Goal: Information Seeking & Learning: Learn about a topic

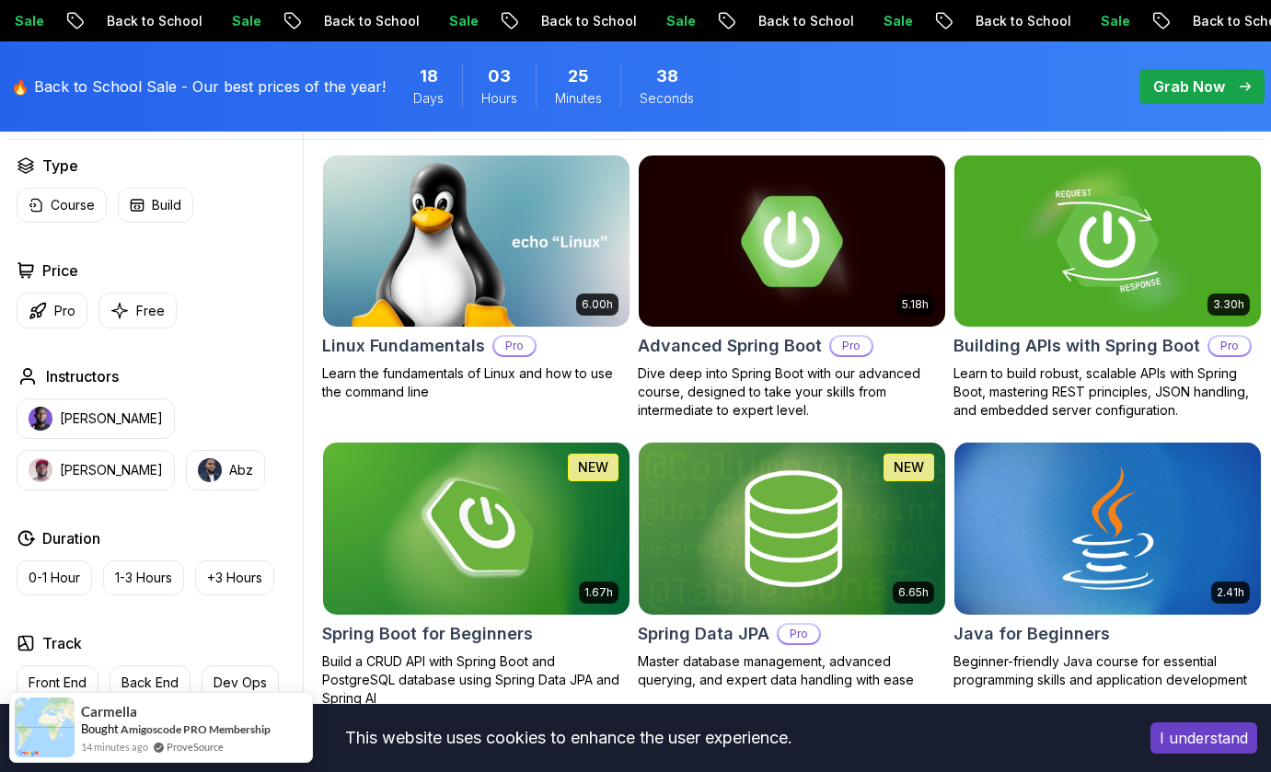
scroll to position [556, 0]
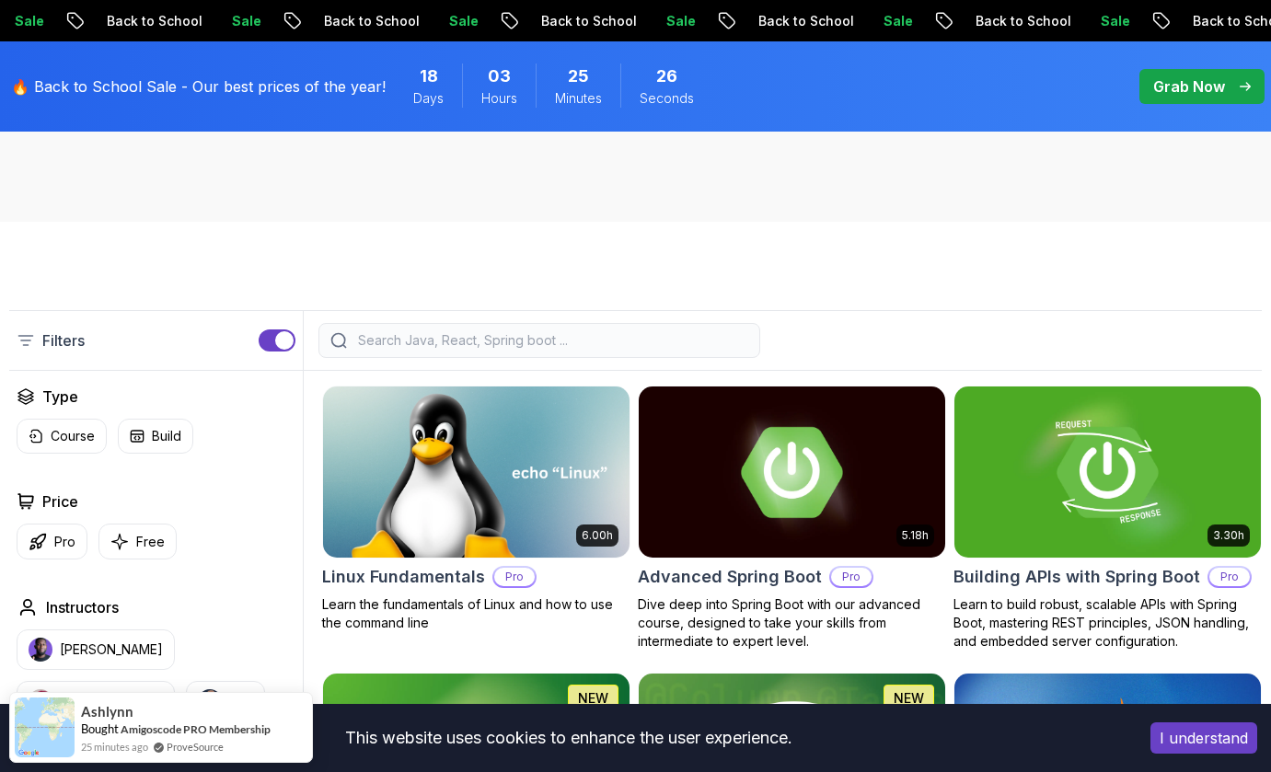
scroll to position [352, 0]
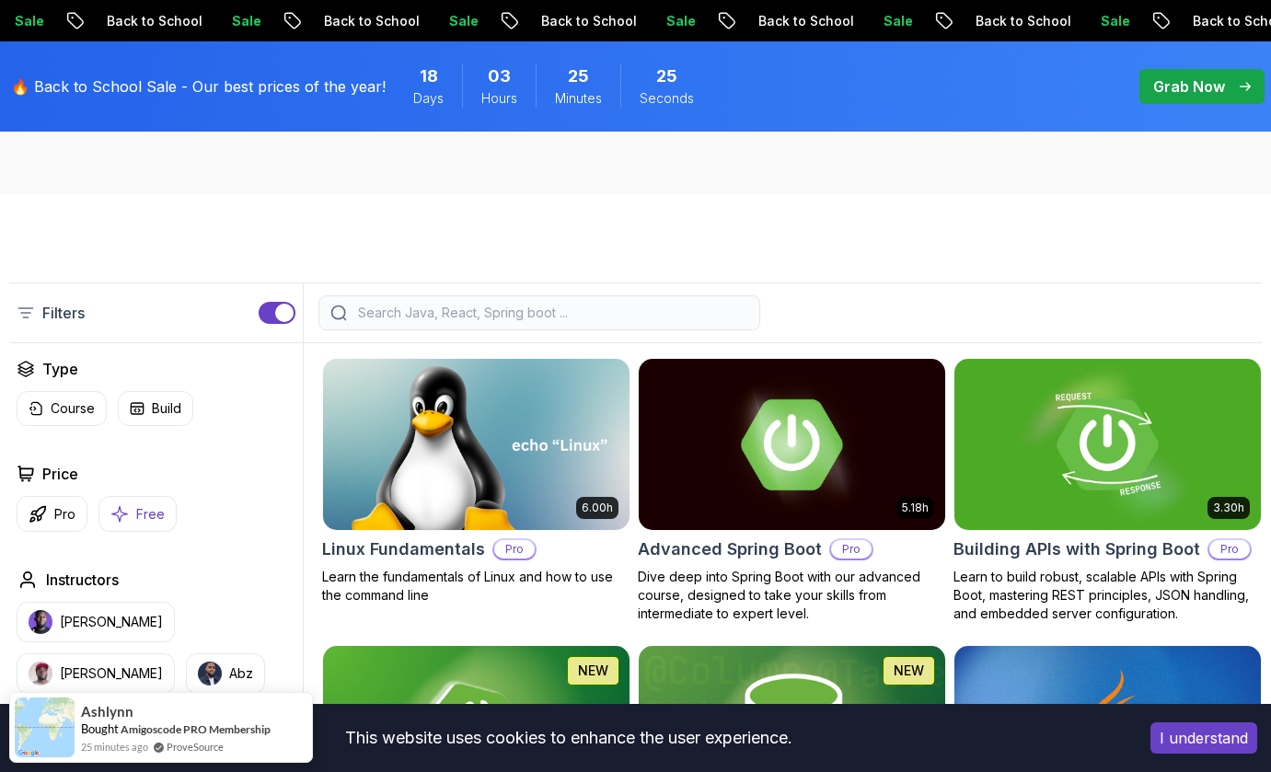
click at [137, 520] on p "Free" at bounding box center [150, 514] width 29 height 18
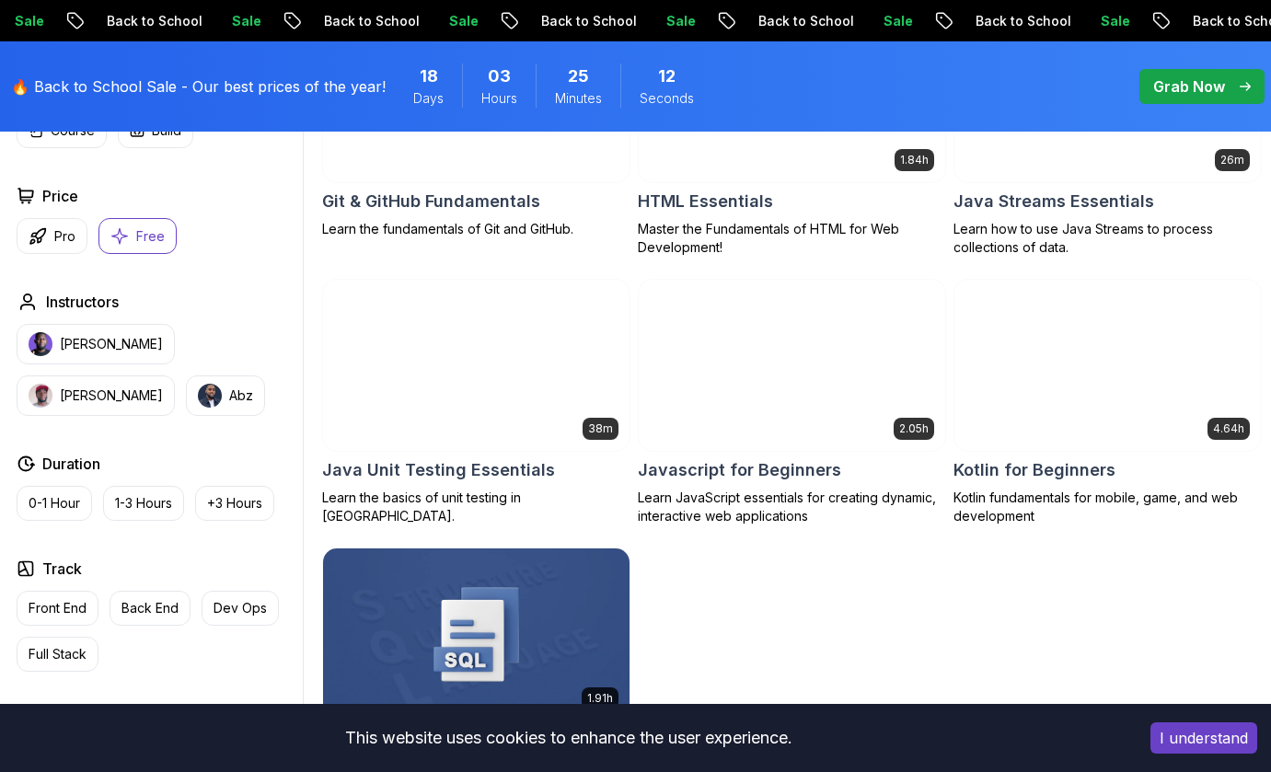
scroll to position [920, 0]
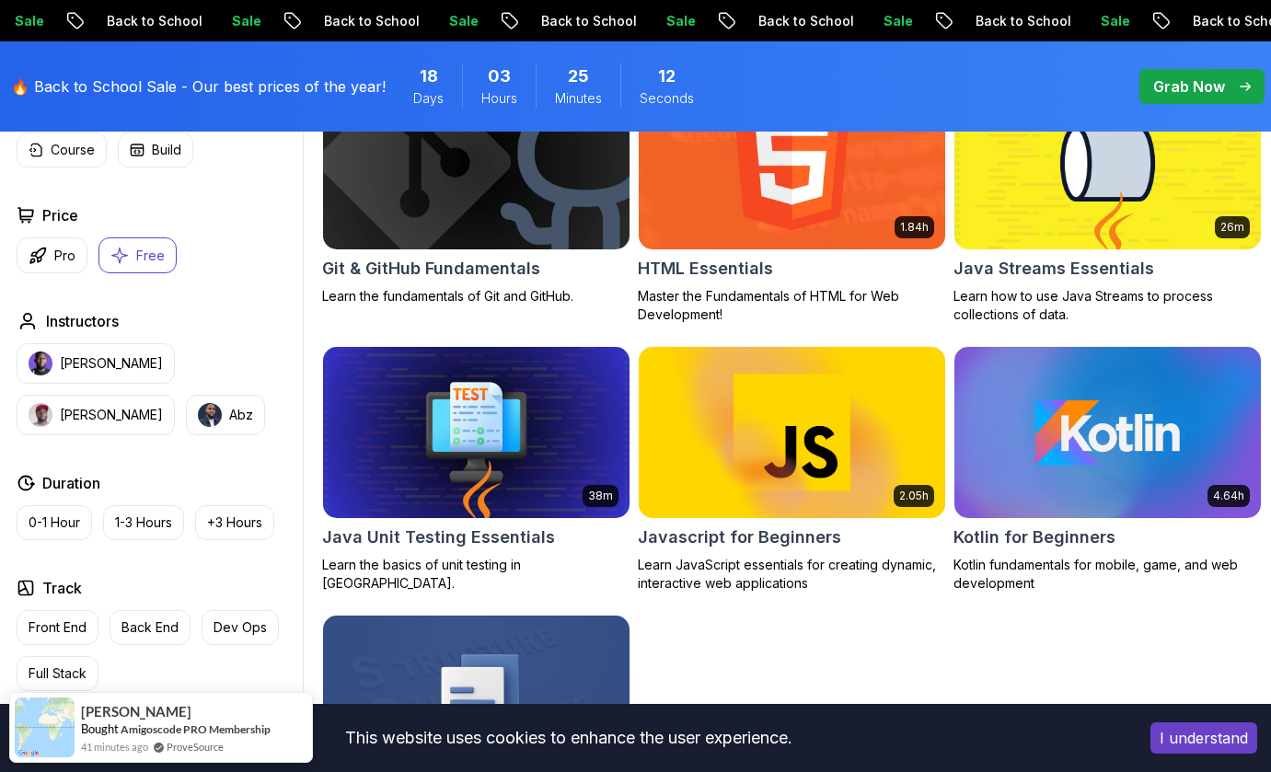
click at [130, 257] on button "Free" at bounding box center [137, 255] width 78 height 36
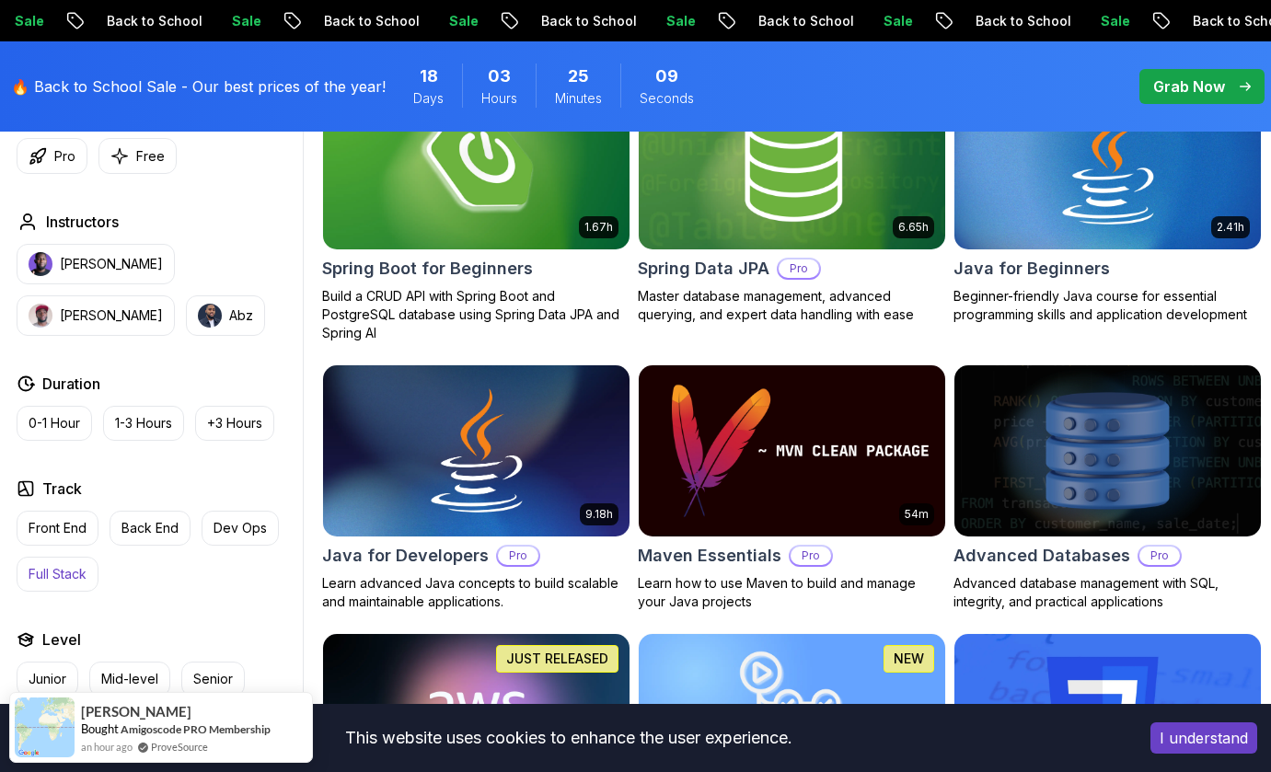
click at [75, 575] on p "Full Stack" at bounding box center [58, 574] width 58 height 18
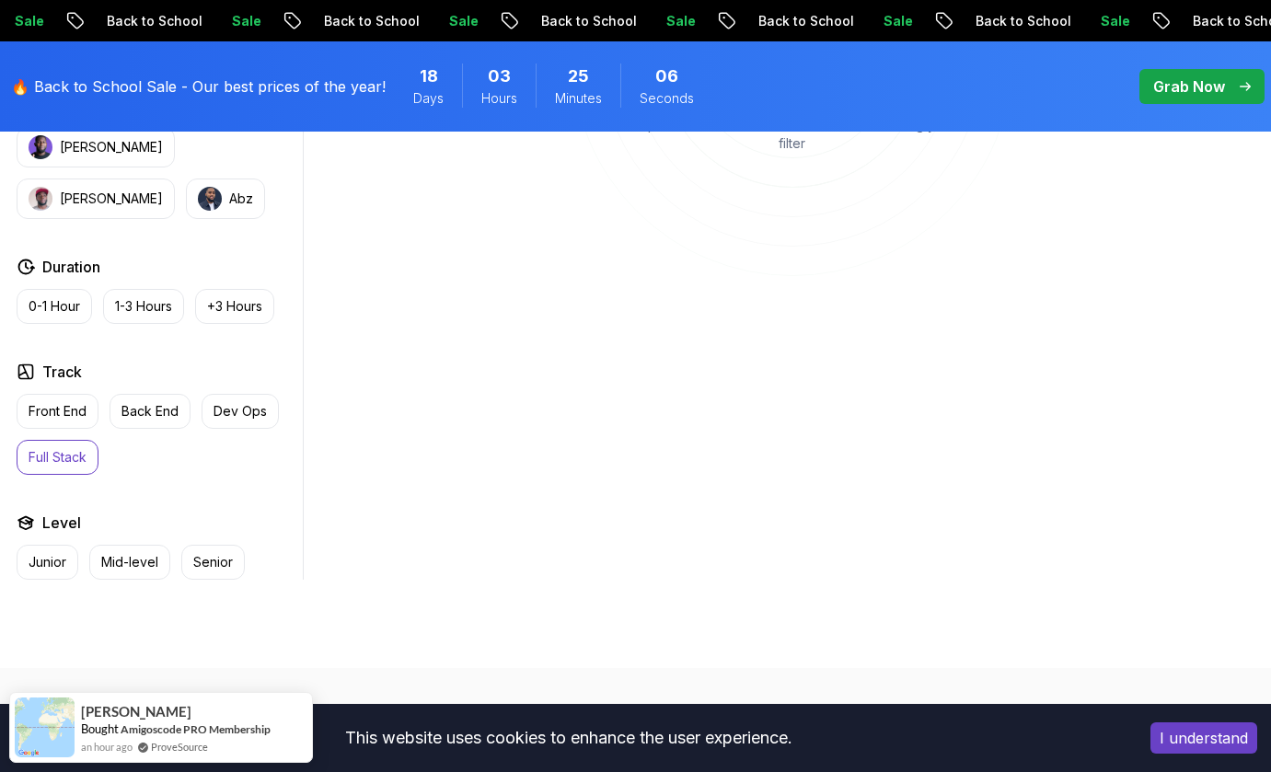
scroll to position [909, 0]
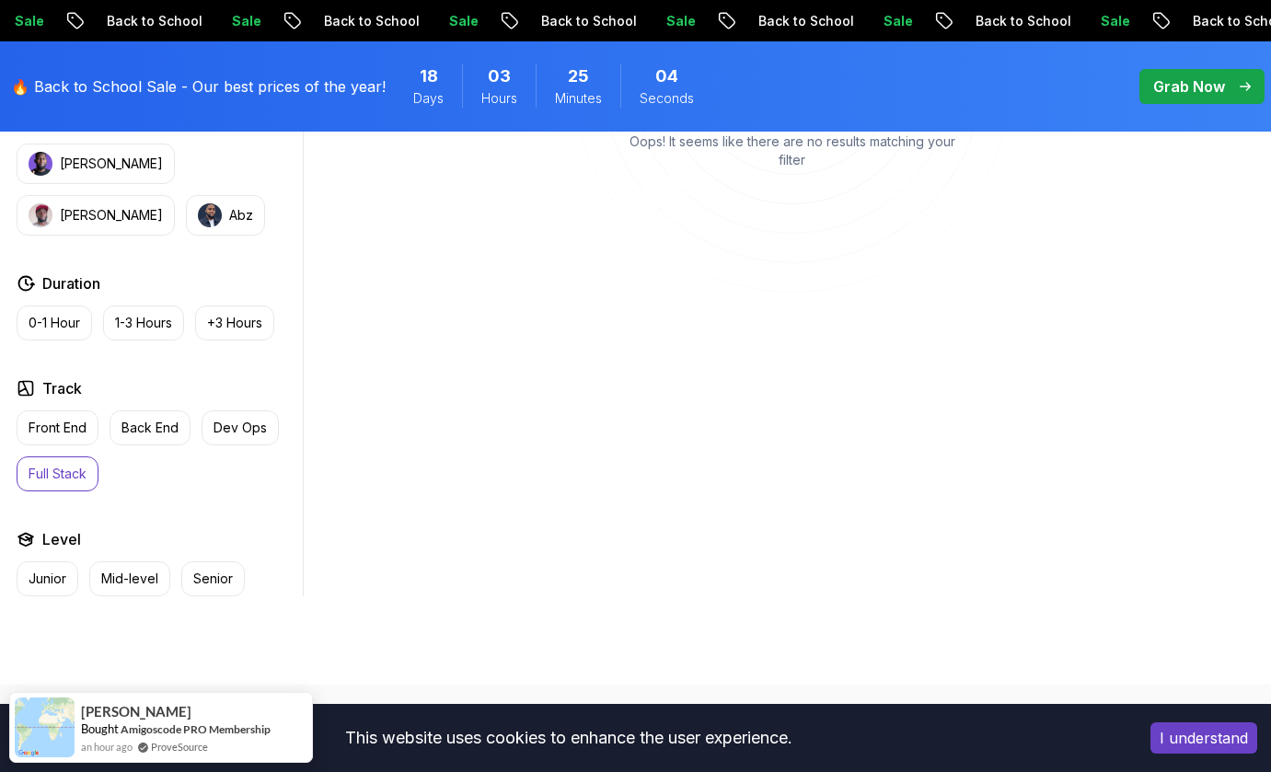
click at [67, 481] on p "Full Stack" at bounding box center [58, 474] width 58 height 18
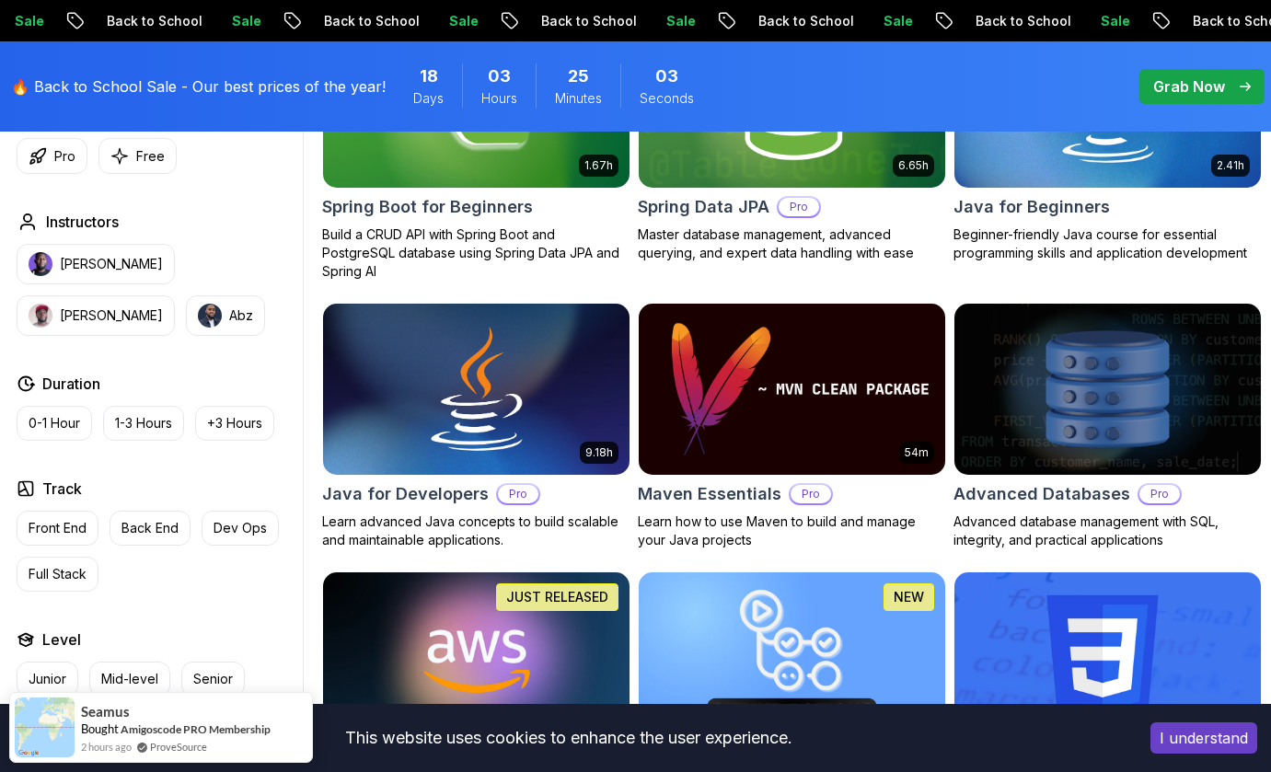
scroll to position [1002, 0]
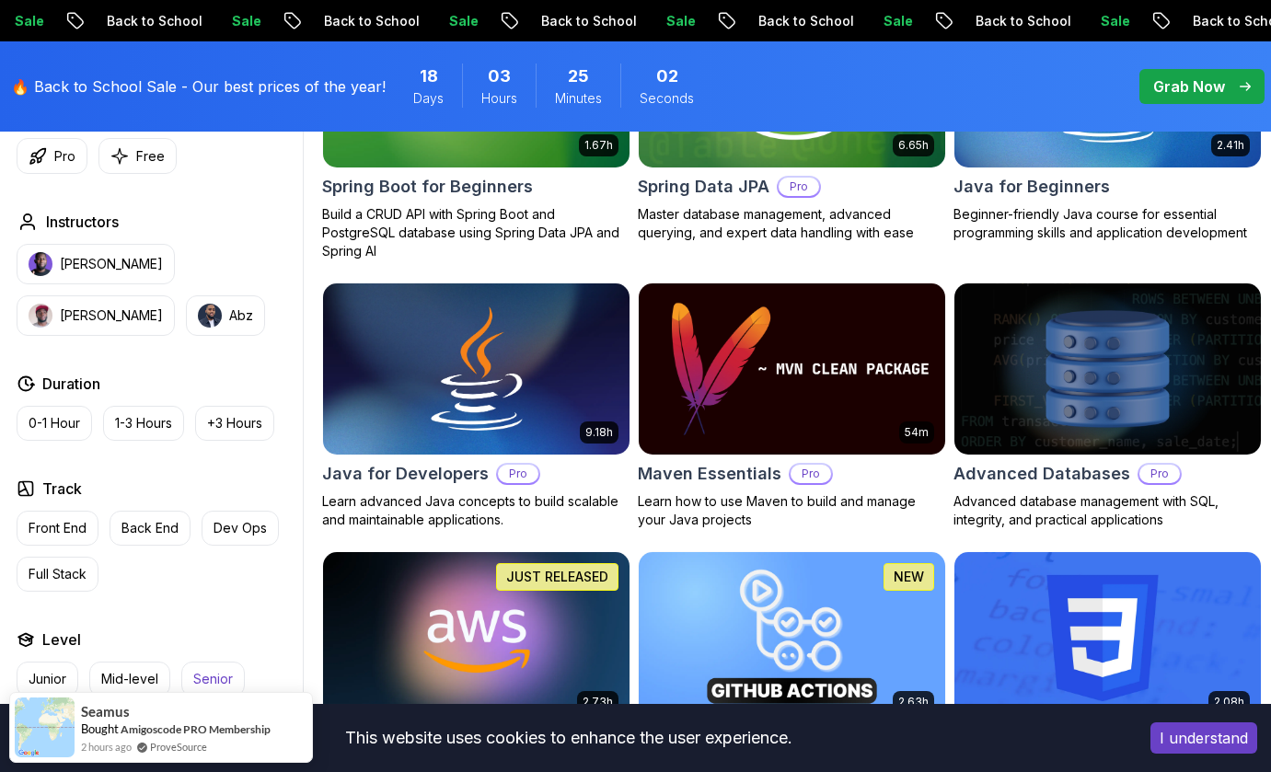
click at [219, 669] on button "Senior" at bounding box center [212, 679] width 63 height 35
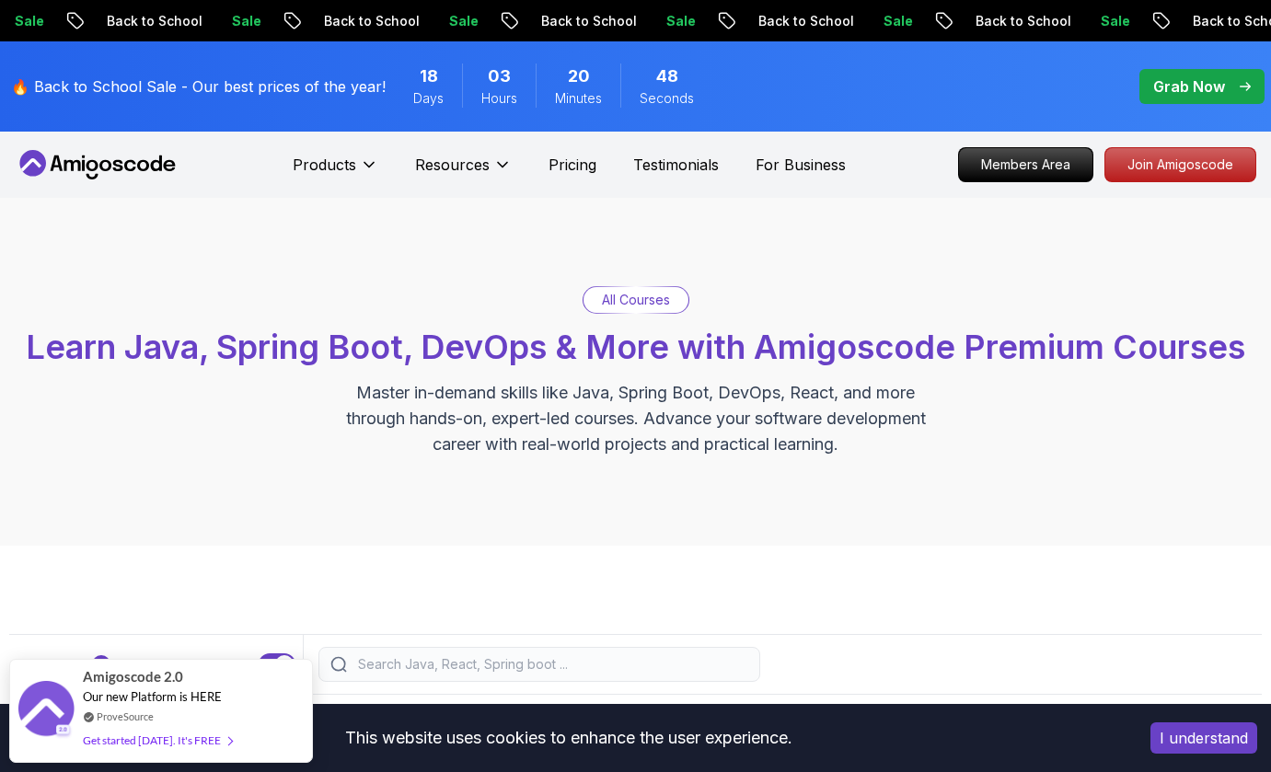
click at [1187, 88] on p "Grab Now" at bounding box center [1189, 86] width 72 height 22
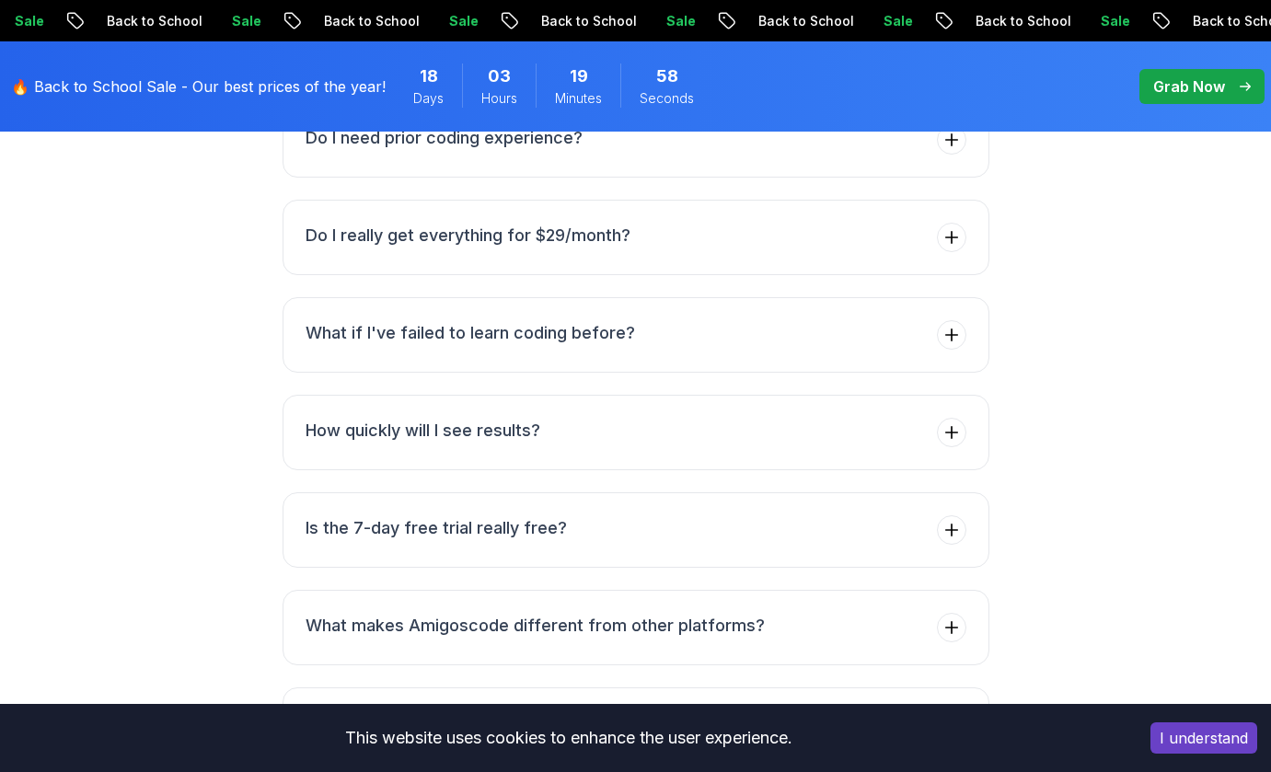
scroll to position [7512, 0]
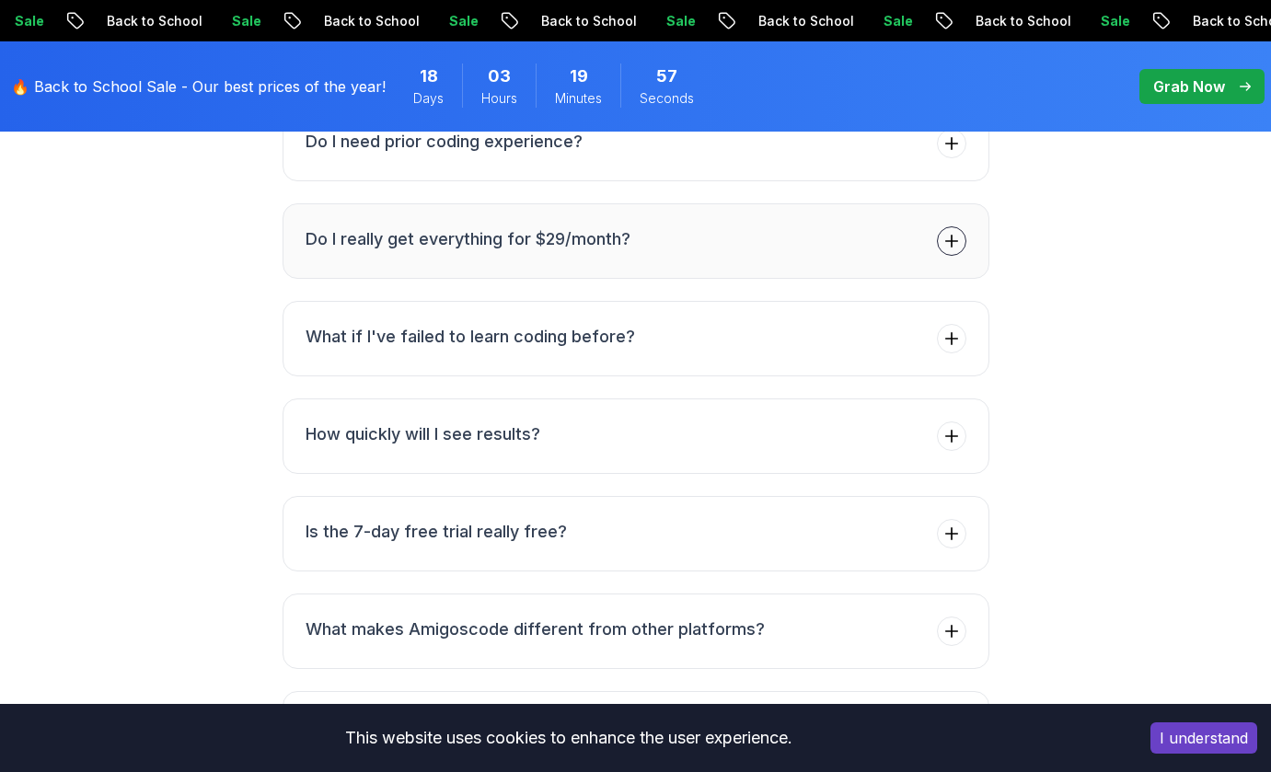
click at [910, 203] on button "Do I really get everything for $29/month?" at bounding box center [636, 240] width 707 height 75
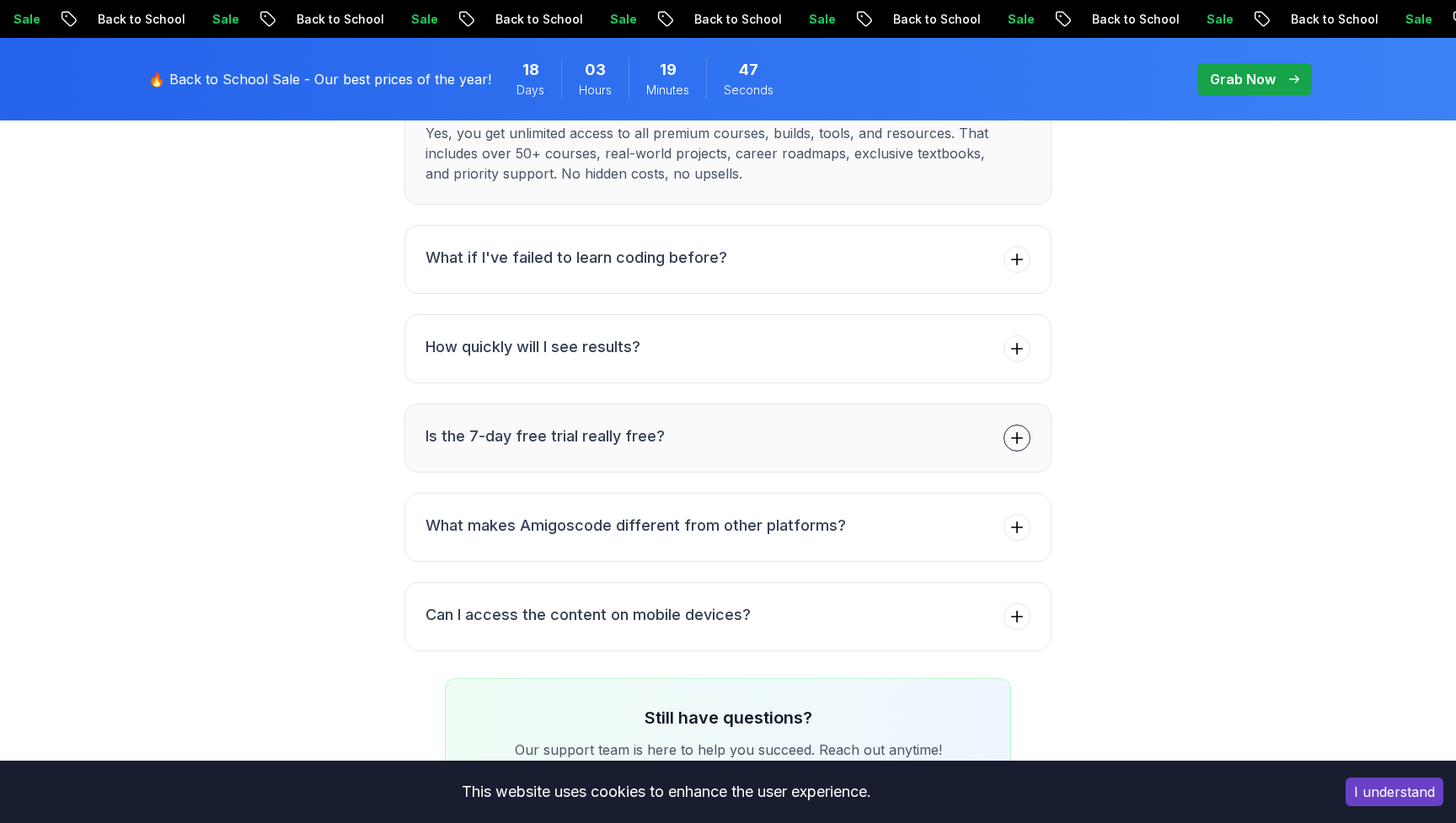
scroll to position [6367, 0]
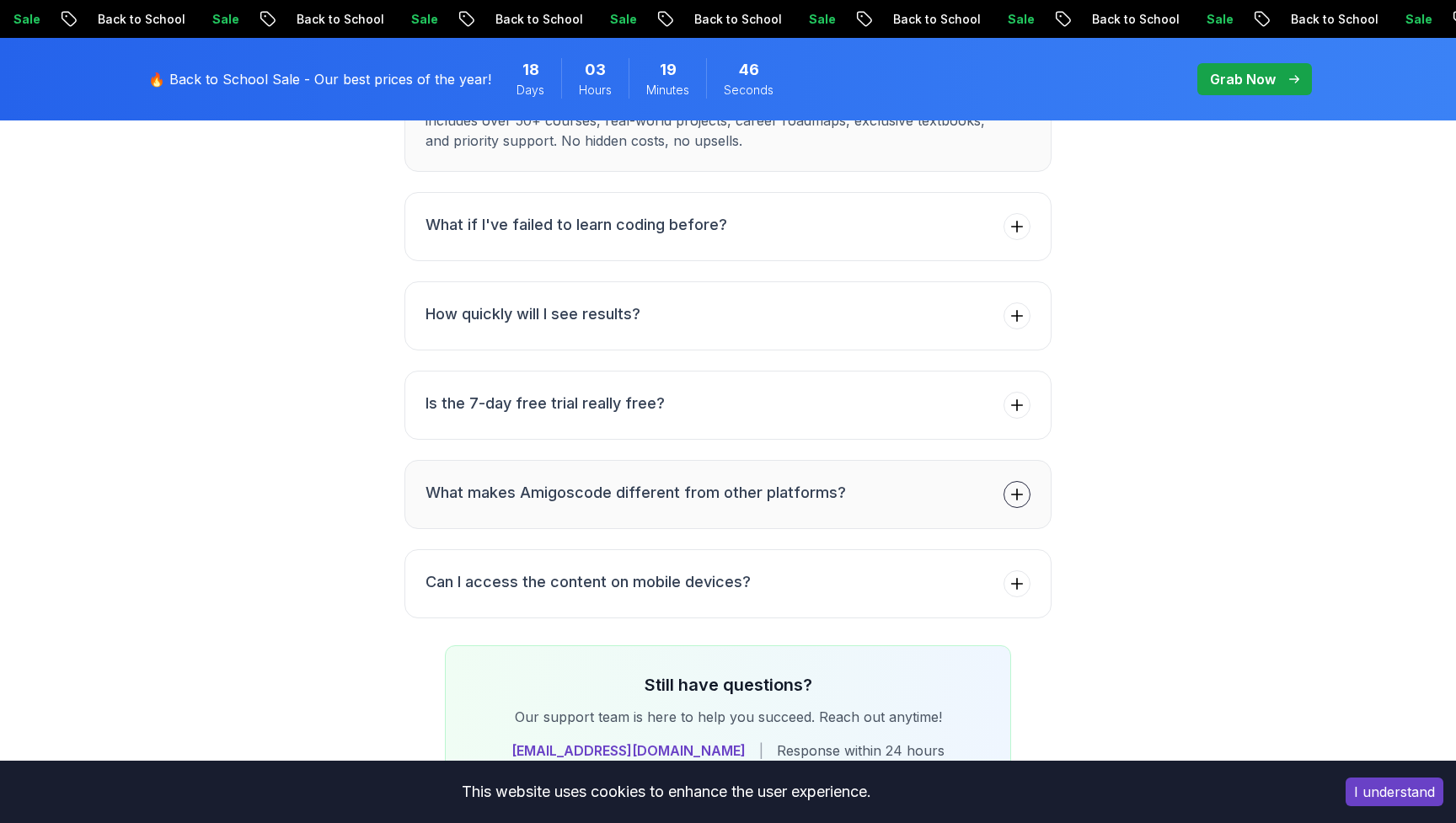
click at [458, 481] on h3 "What makes Amigoscode different from other platforms?" at bounding box center [636, 493] width 420 height 24
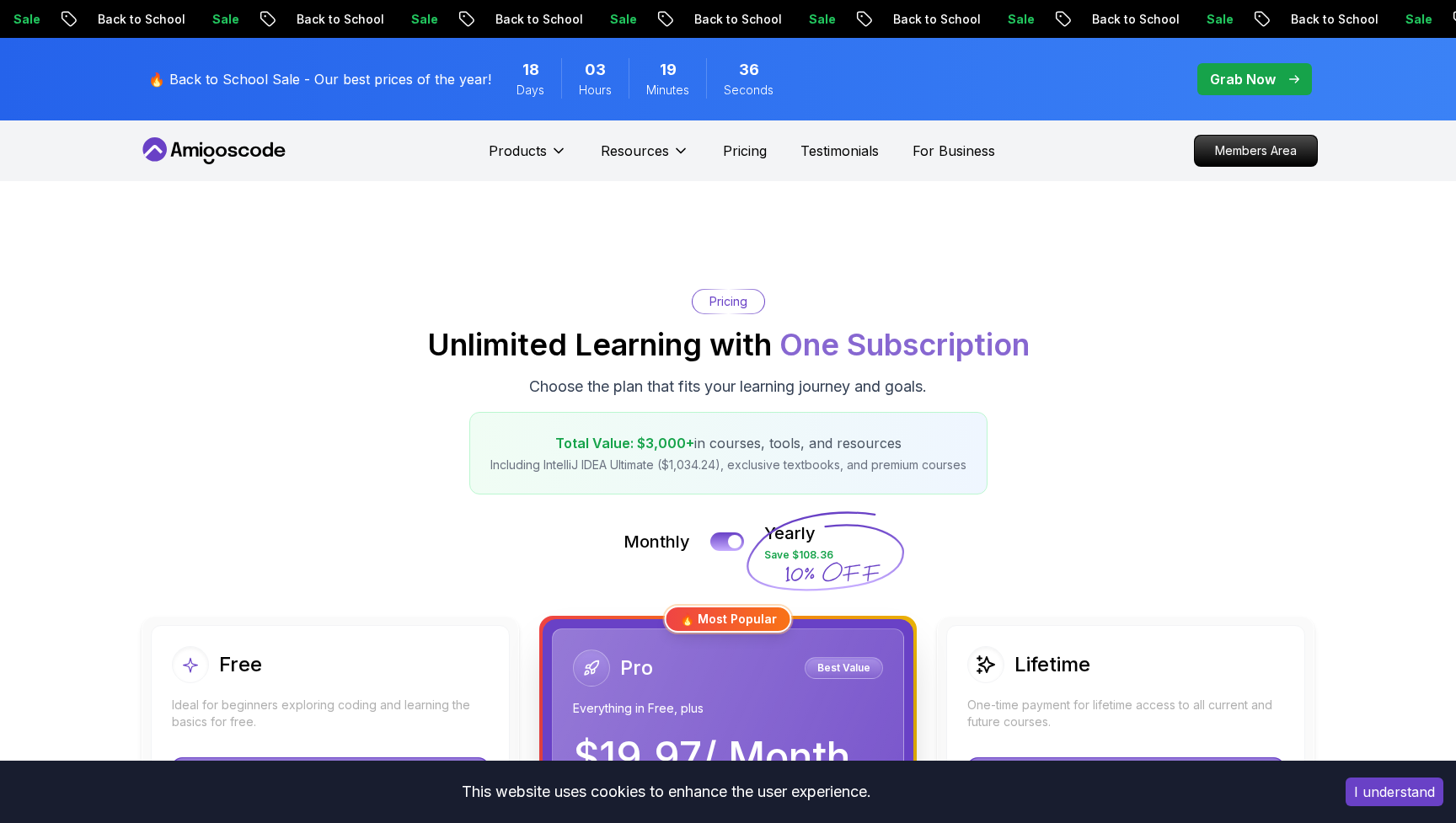
scroll to position [0, 0]
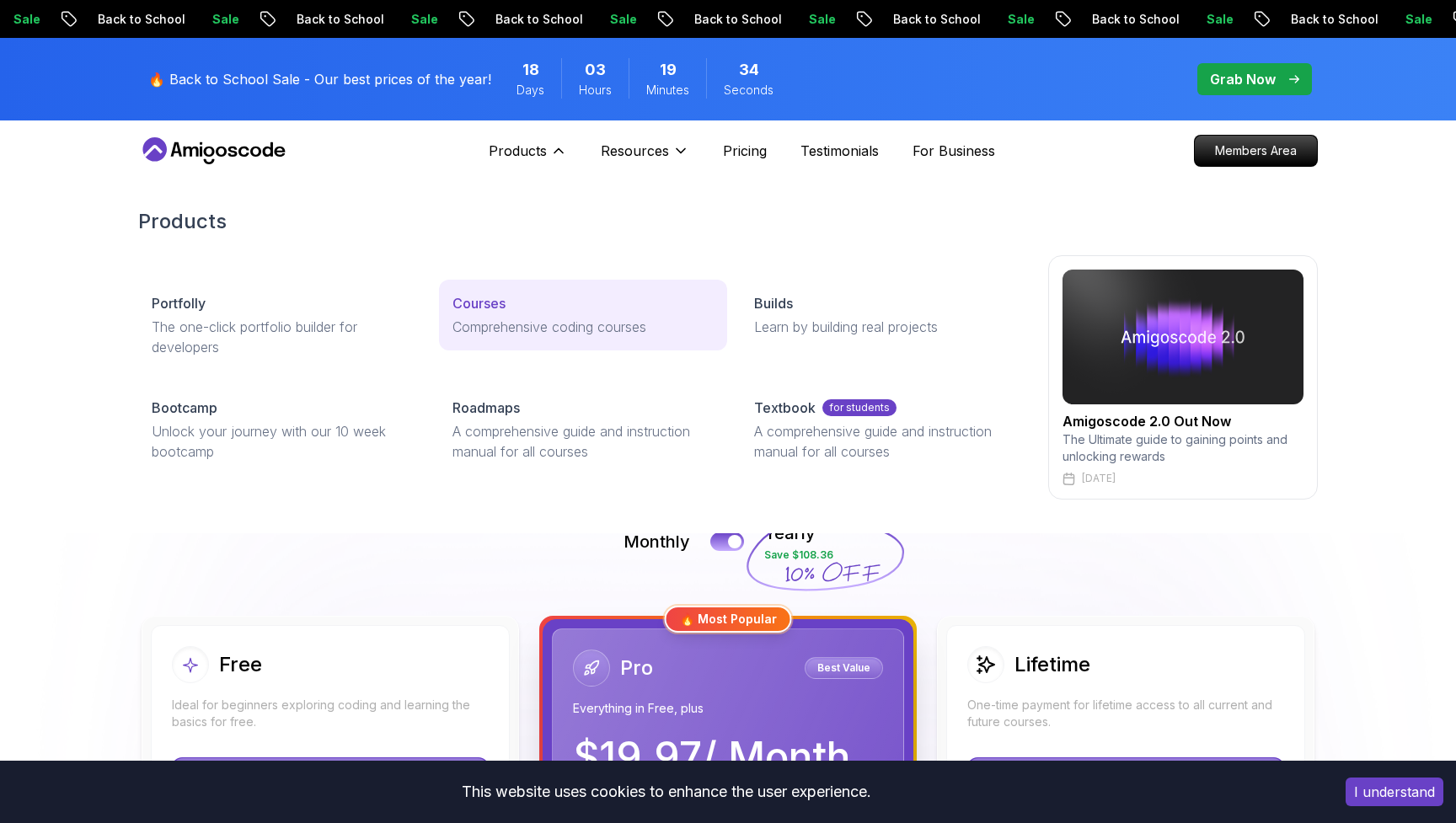
click at [491, 313] on link "Courses Comprehensive coding courses" at bounding box center [582, 315] width 288 height 70
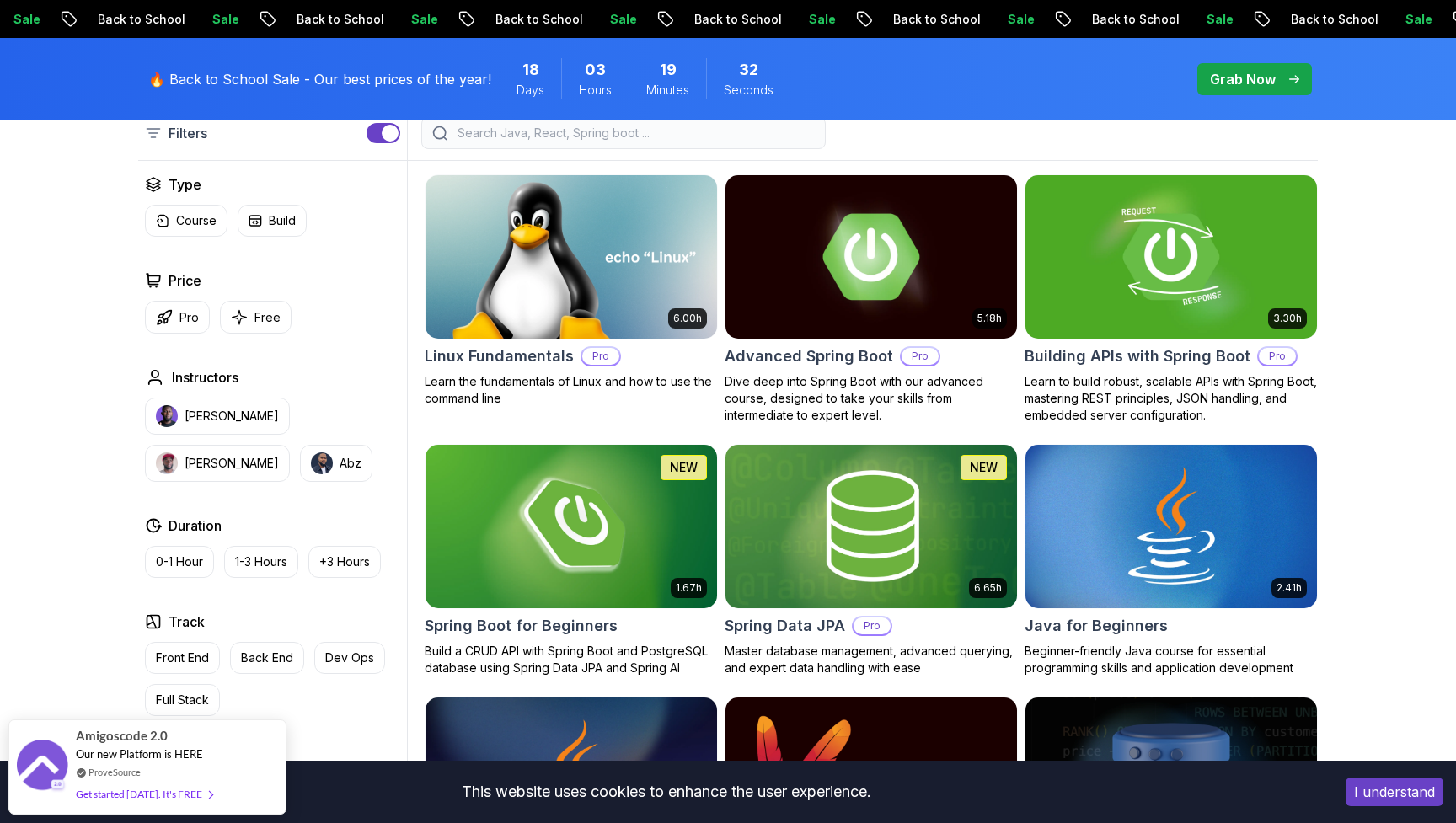
scroll to position [505, 0]
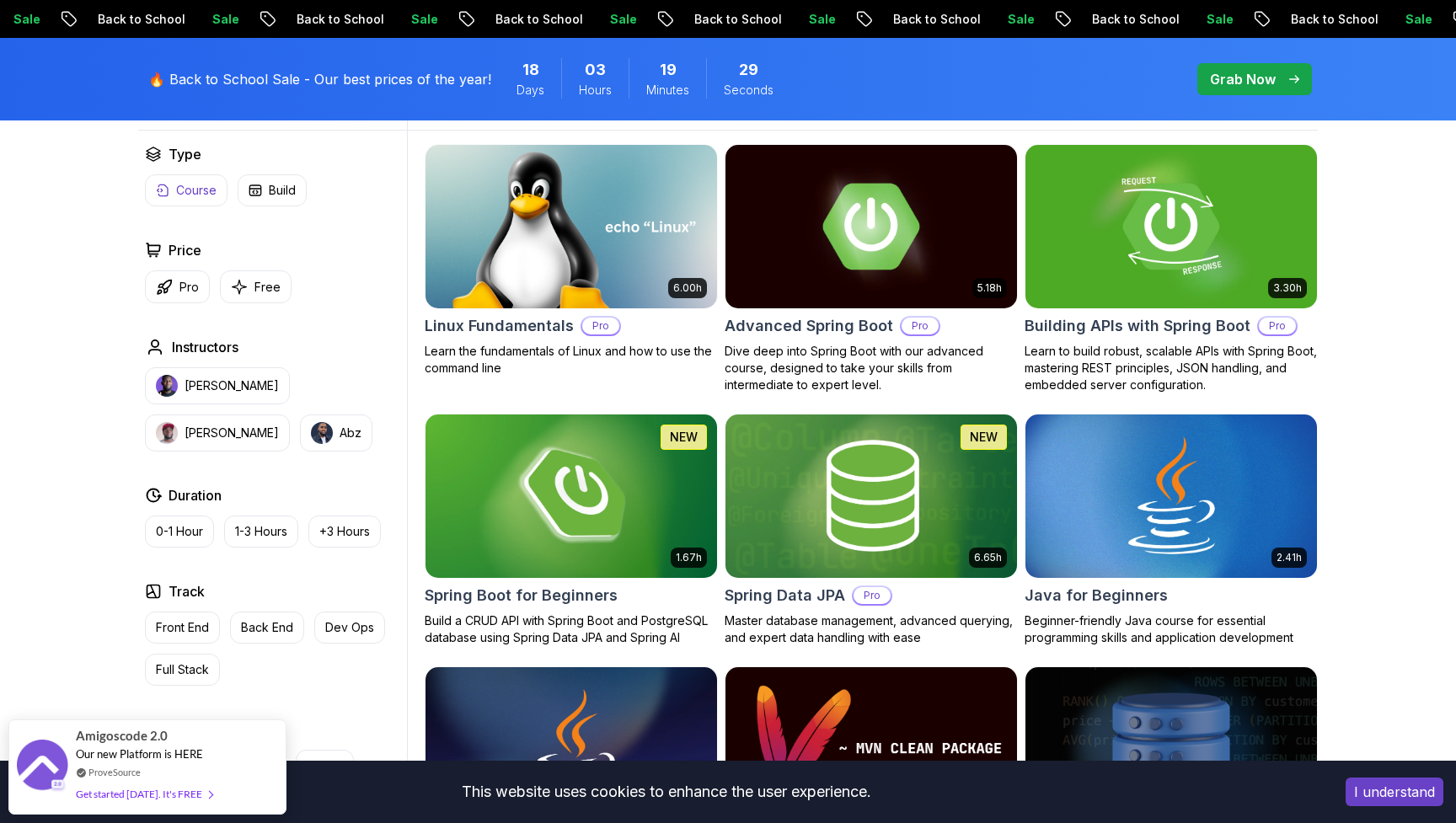
click at [195, 197] on p "Course" at bounding box center [196, 190] width 40 height 16
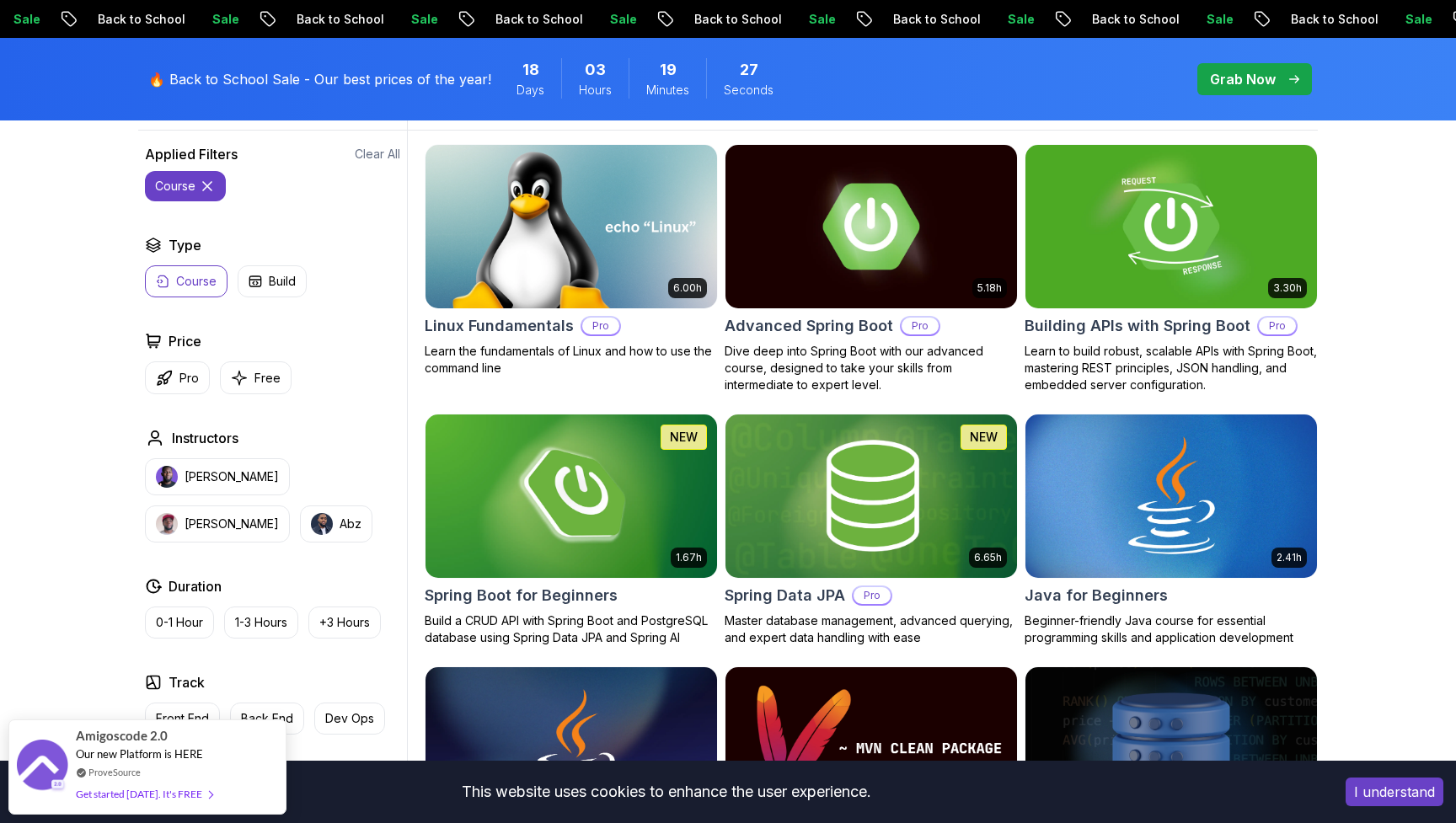
click at [201, 189] on icon at bounding box center [207, 186] width 16 height 16
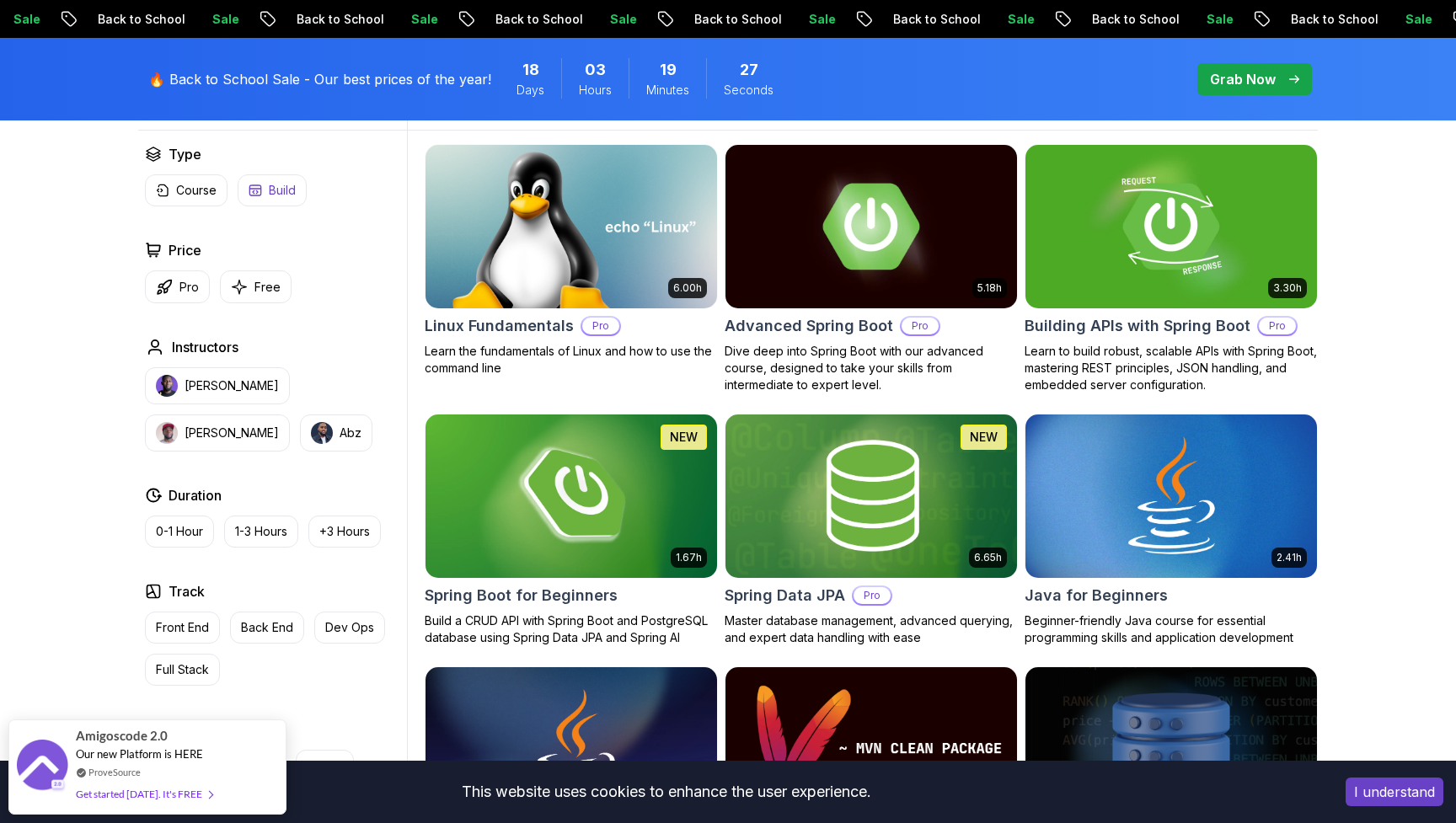
click at [270, 190] on p "Build" at bounding box center [282, 190] width 27 height 16
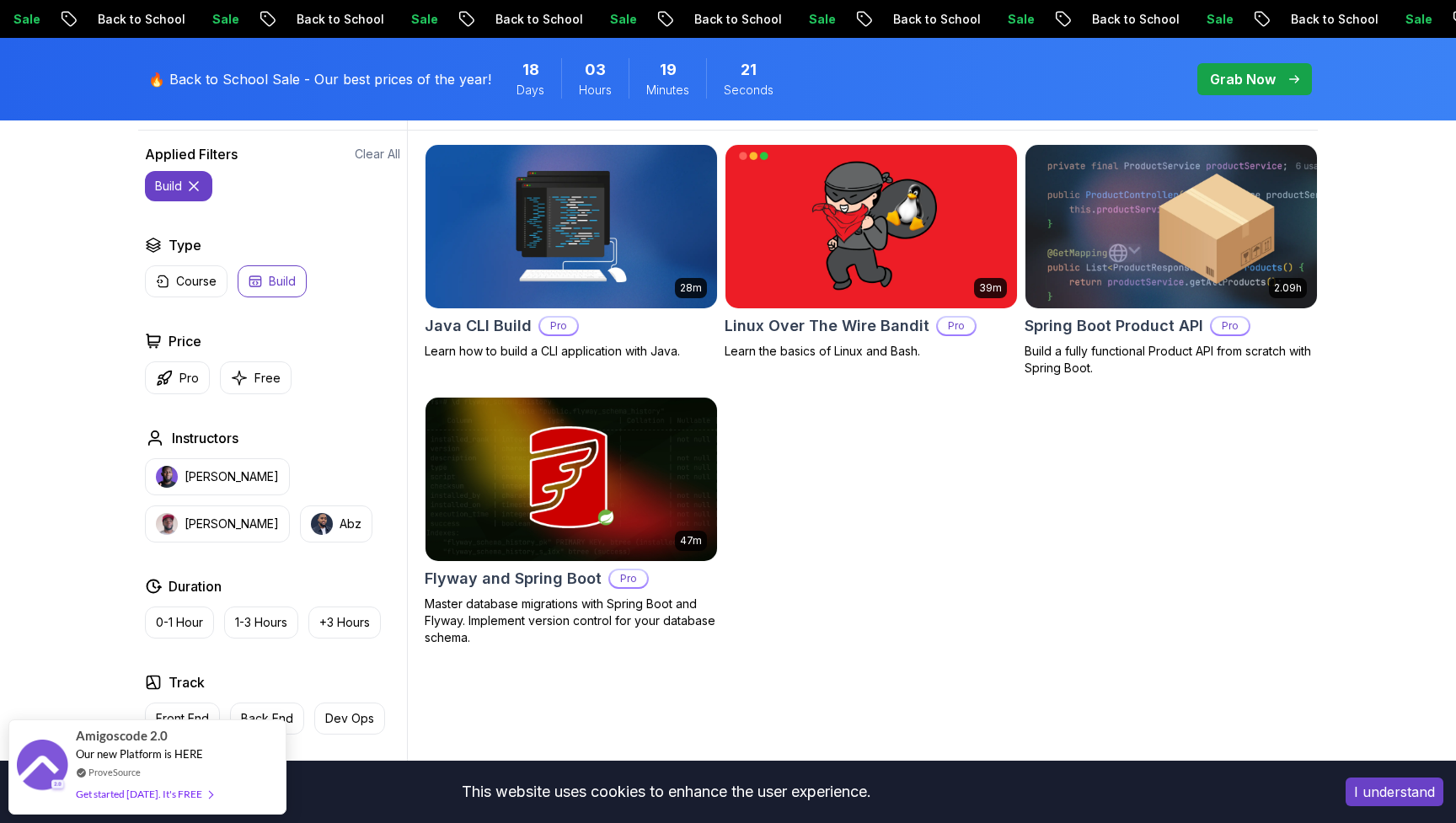
click at [190, 188] on icon at bounding box center [193, 186] width 16 height 16
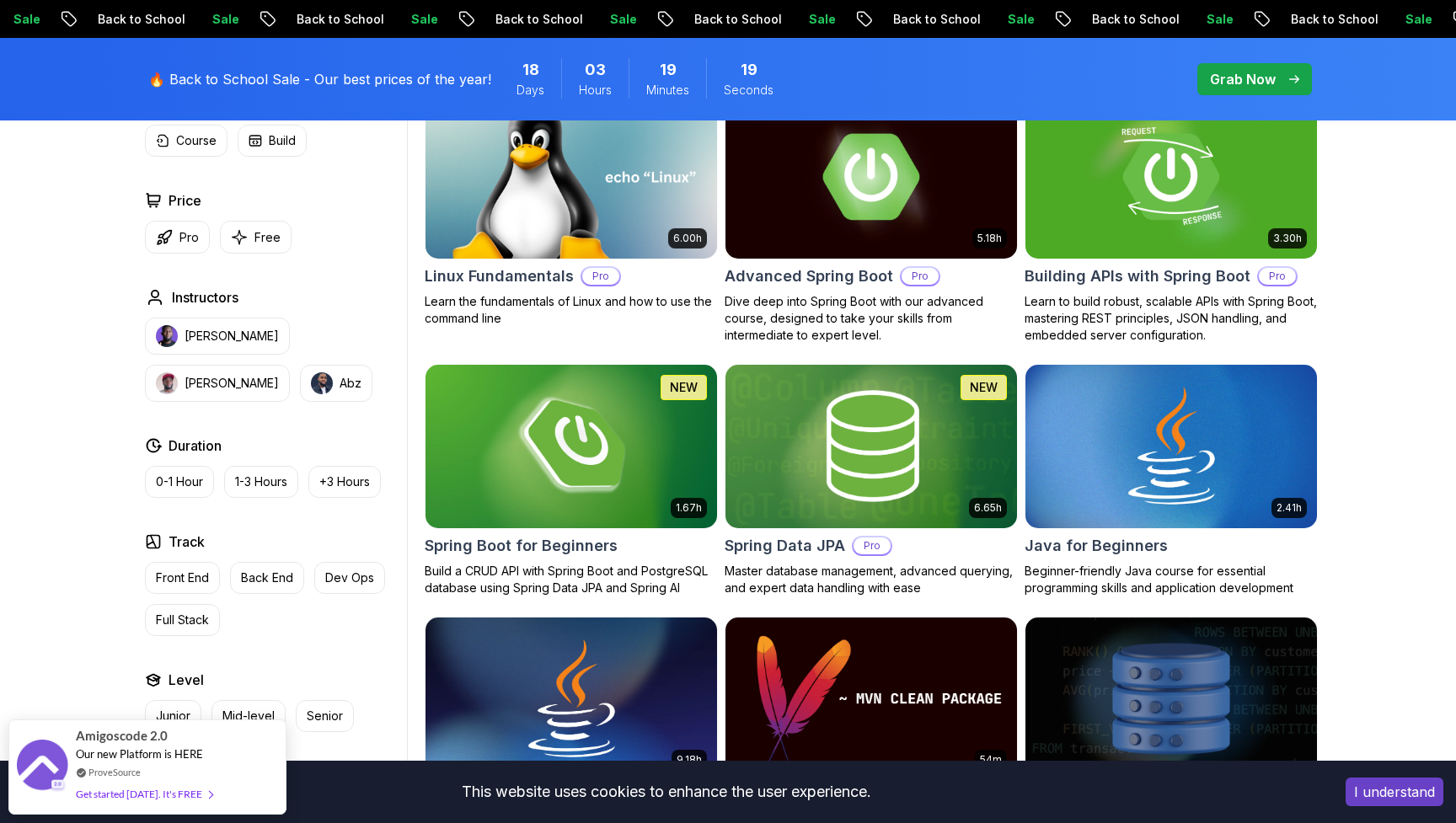
scroll to position [559, 0]
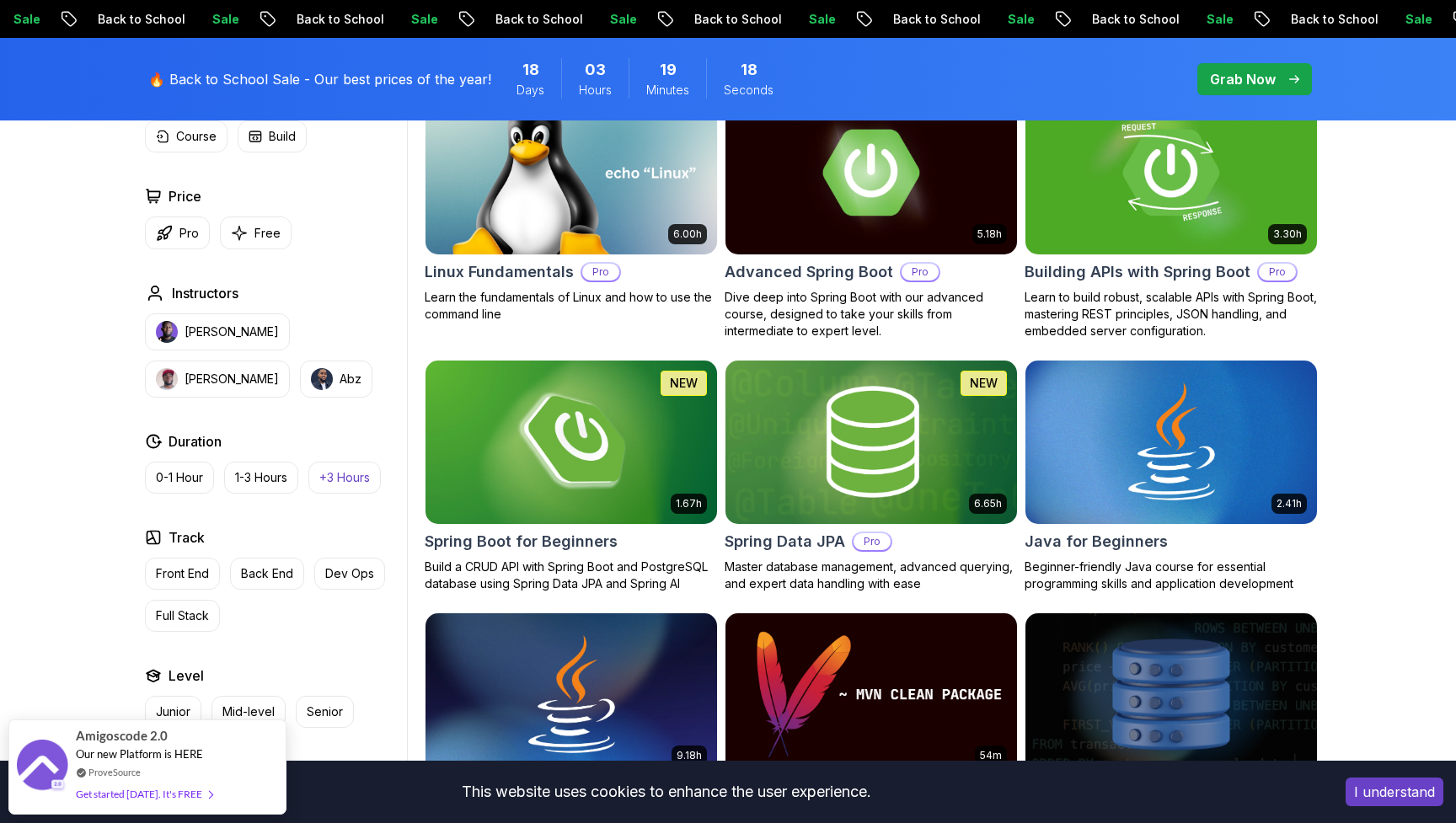
click at [324, 483] on p "+3 Hours" at bounding box center [344, 478] width 50 height 16
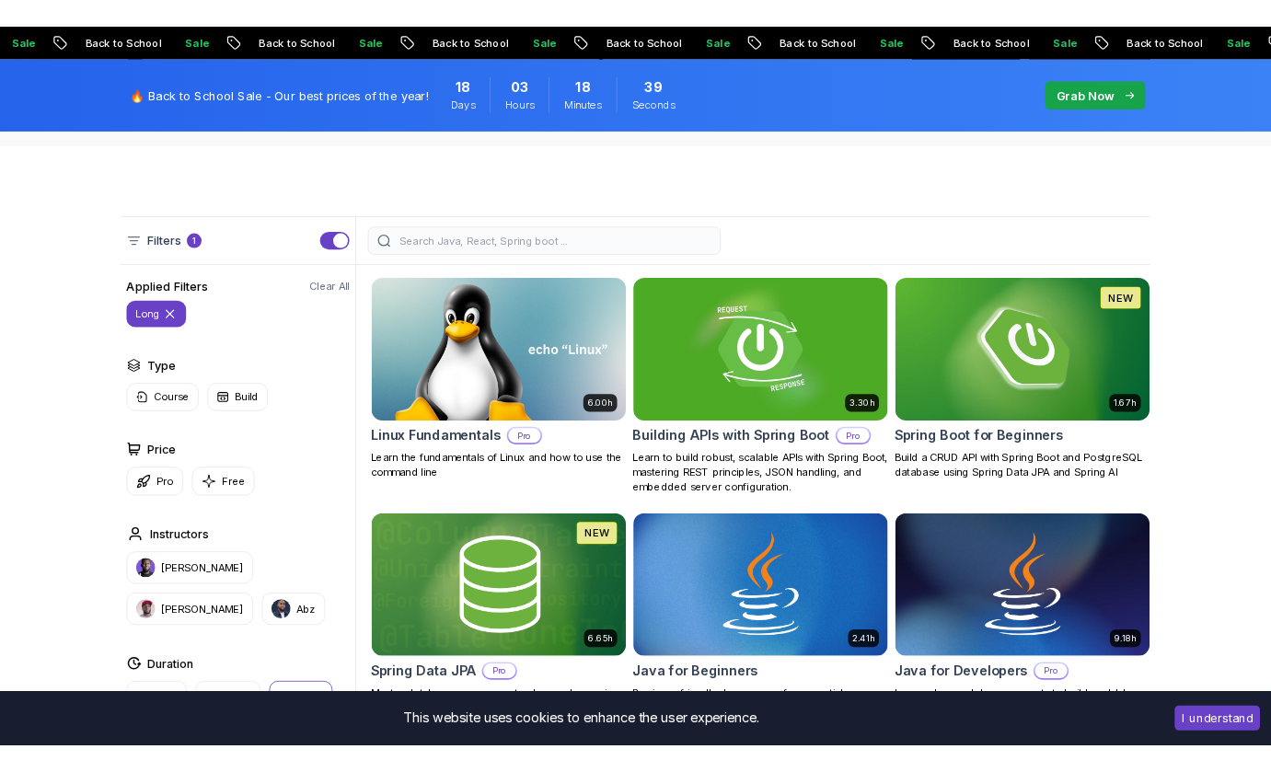
scroll to position [380, 0]
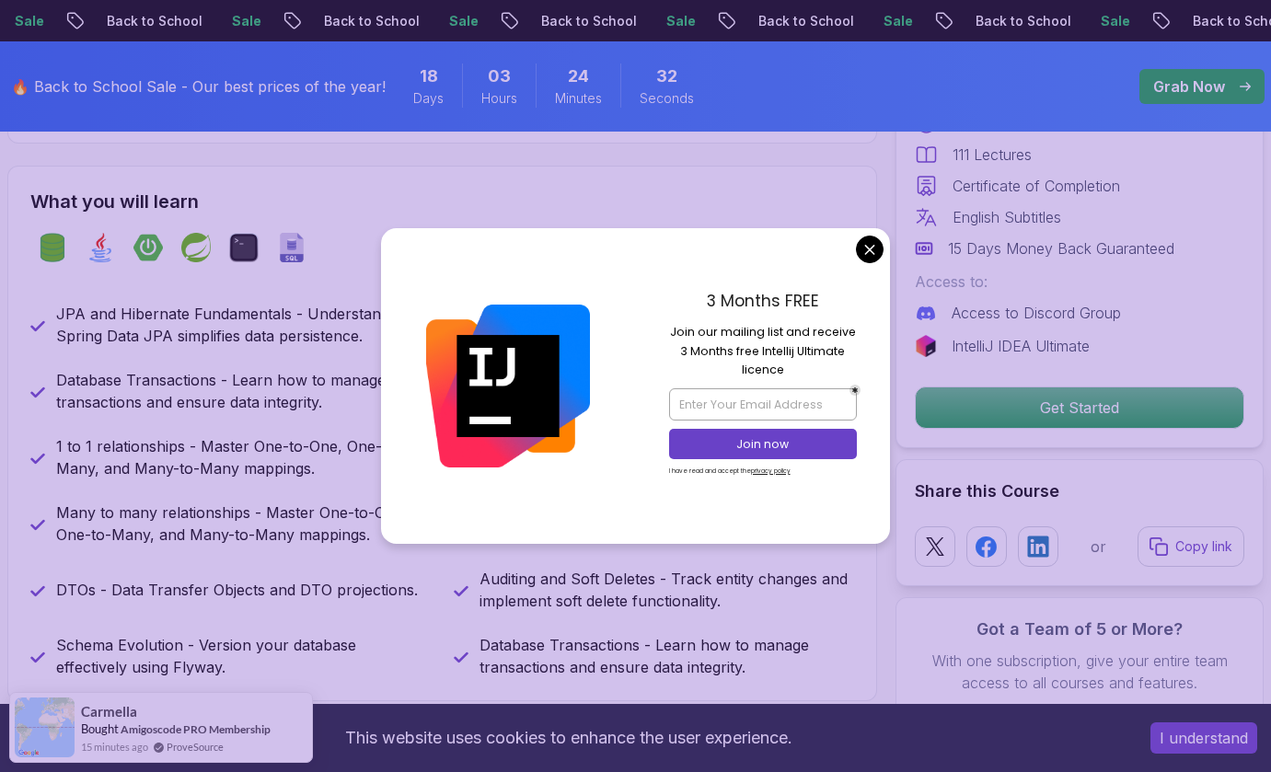
scroll to position [691, 0]
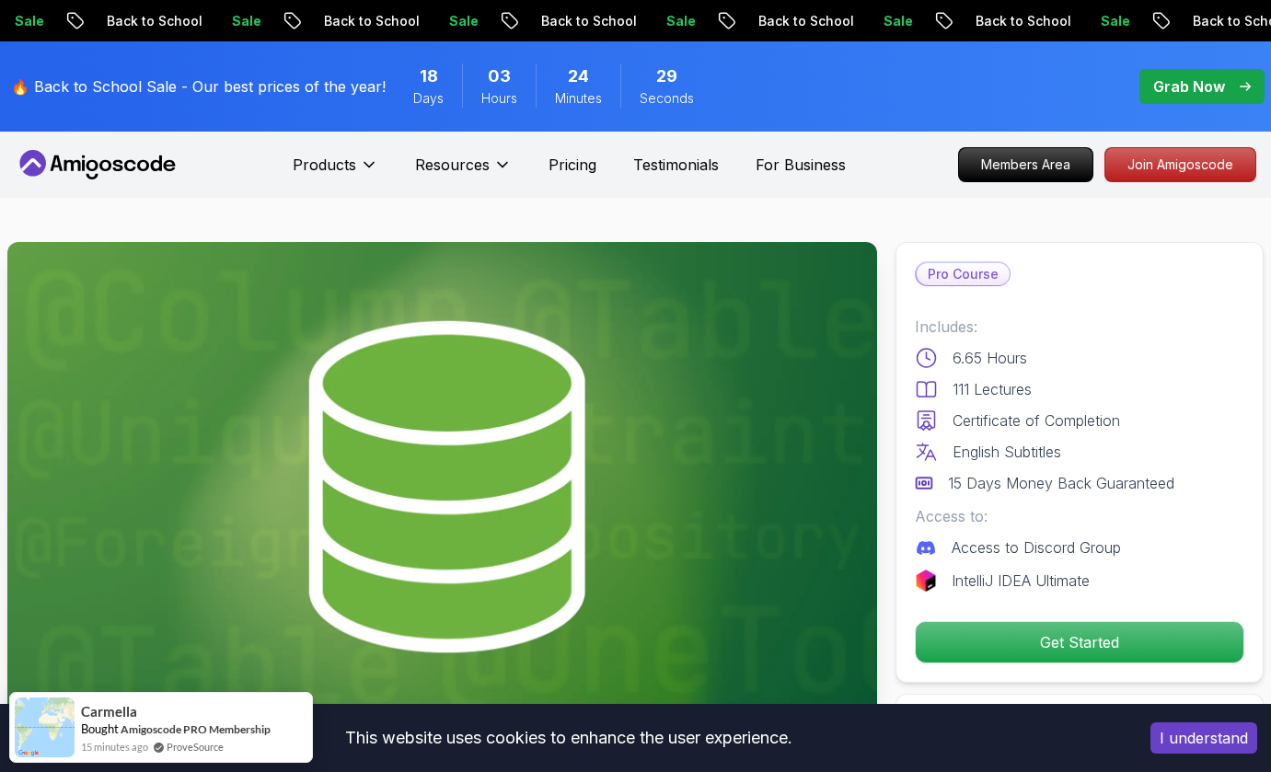
scroll to position [0, 0]
click at [982, 174] on p "Members Area" at bounding box center [1026, 164] width 127 height 31
click at [555, 173] on p "Pricing" at bounding box center [572, 165] width 48 height 22
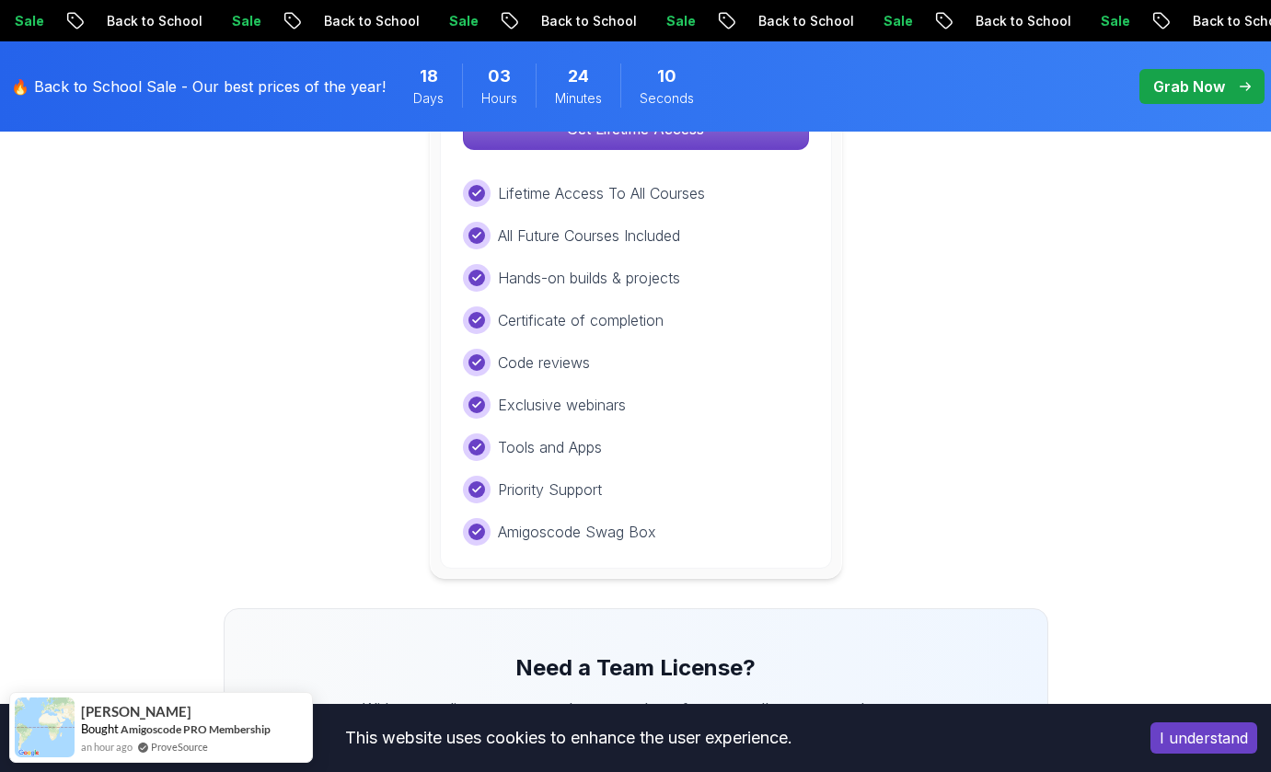
scroll to position [1505, 0]
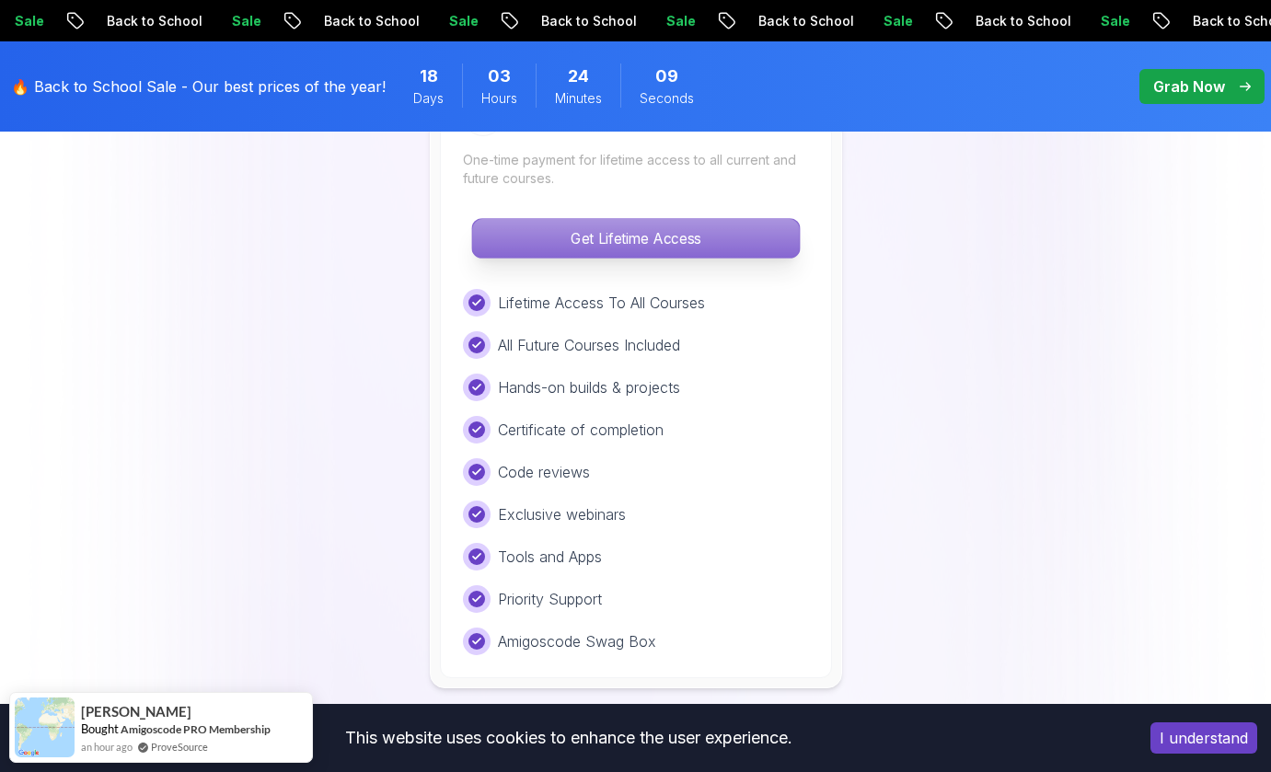
click at [580, 227] on p "Get Lifetime Access" at bounding box center [635, 238] width 327 height 39
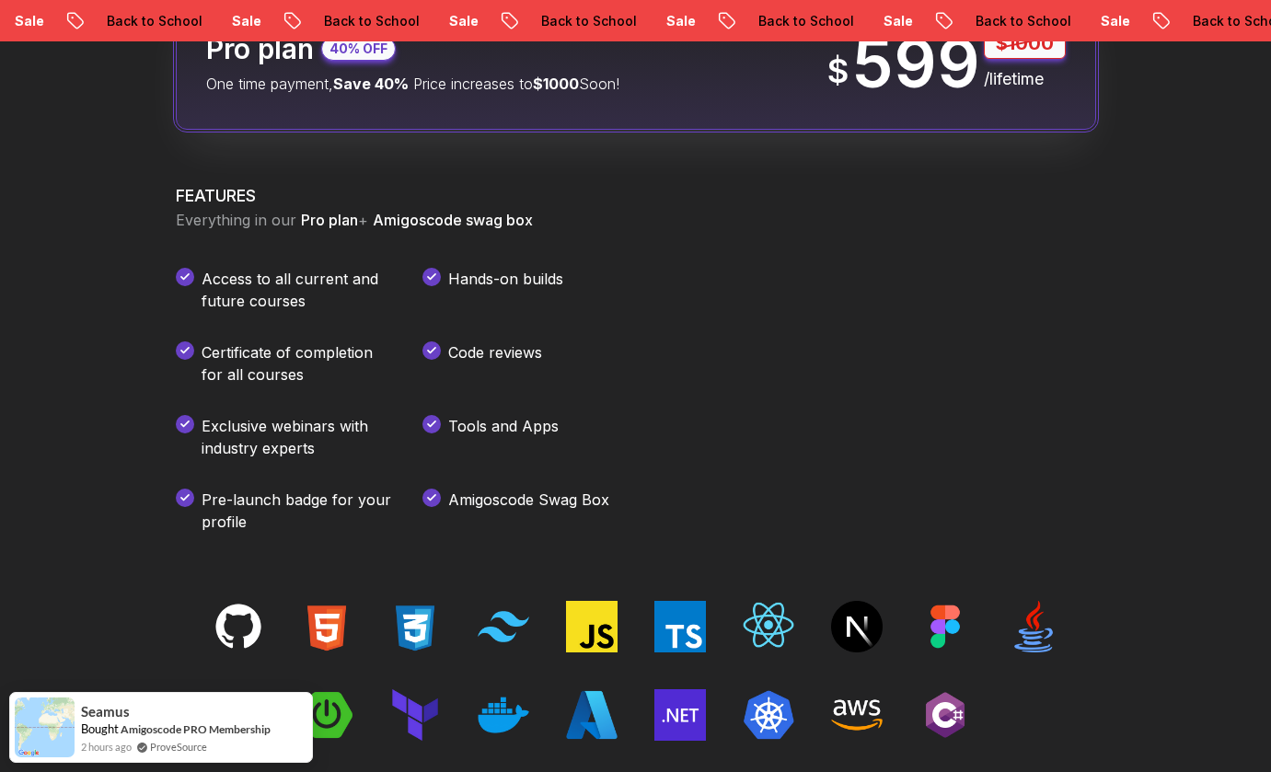
scroll to position [2485, 0]
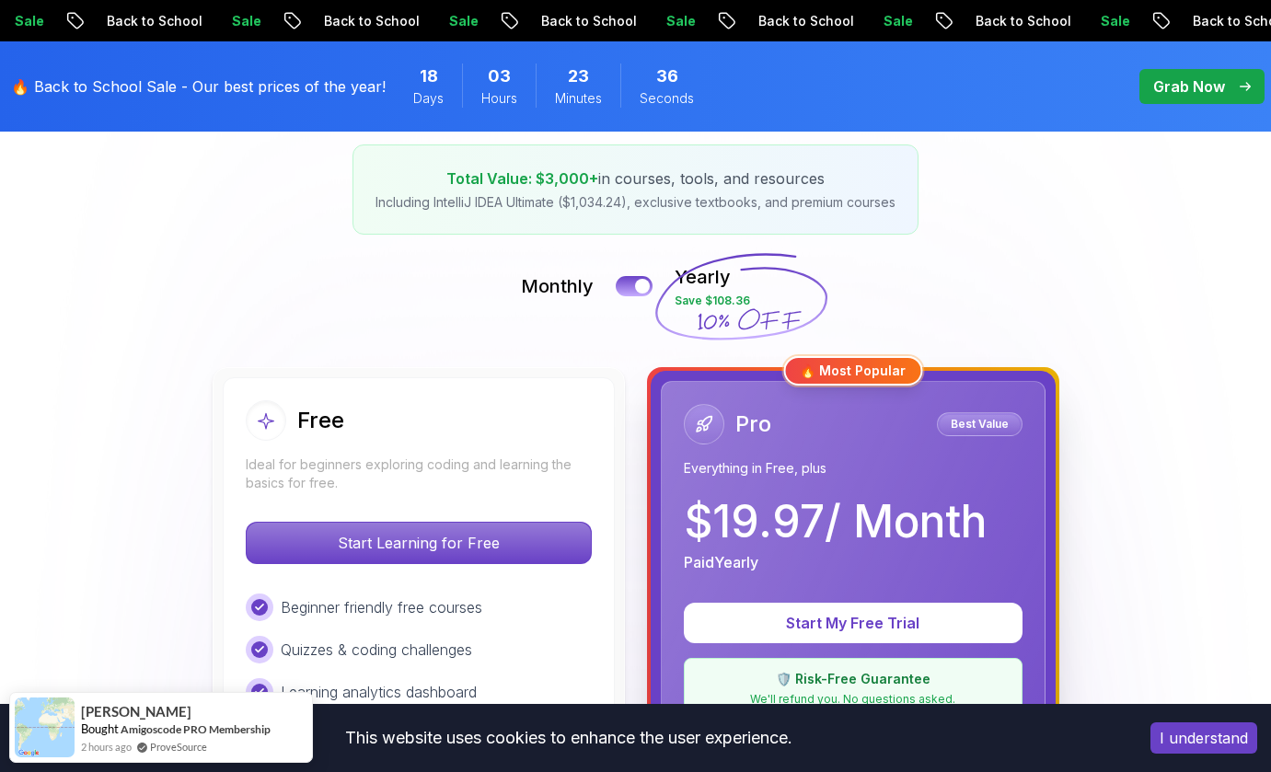
scroll to position [309, 0]
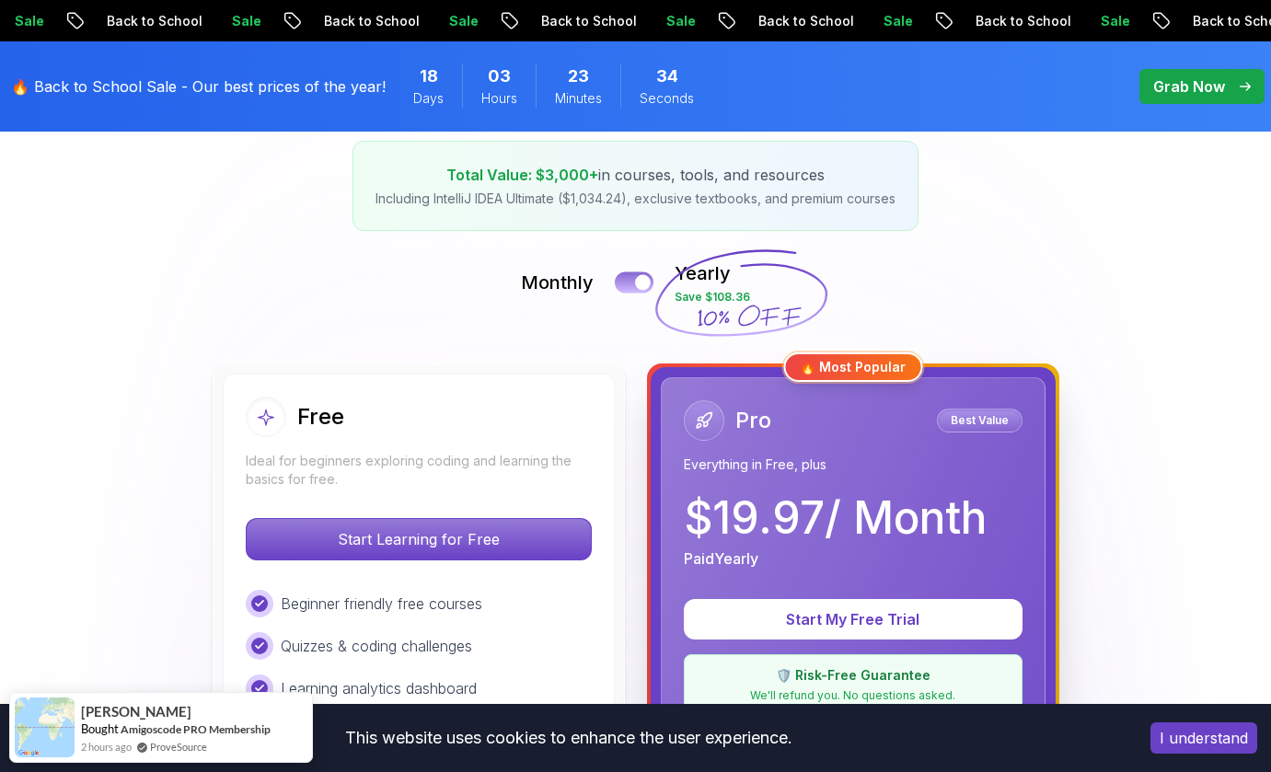
click at [628, 283] on button at bounding box center [634, 281] width 39 height 21
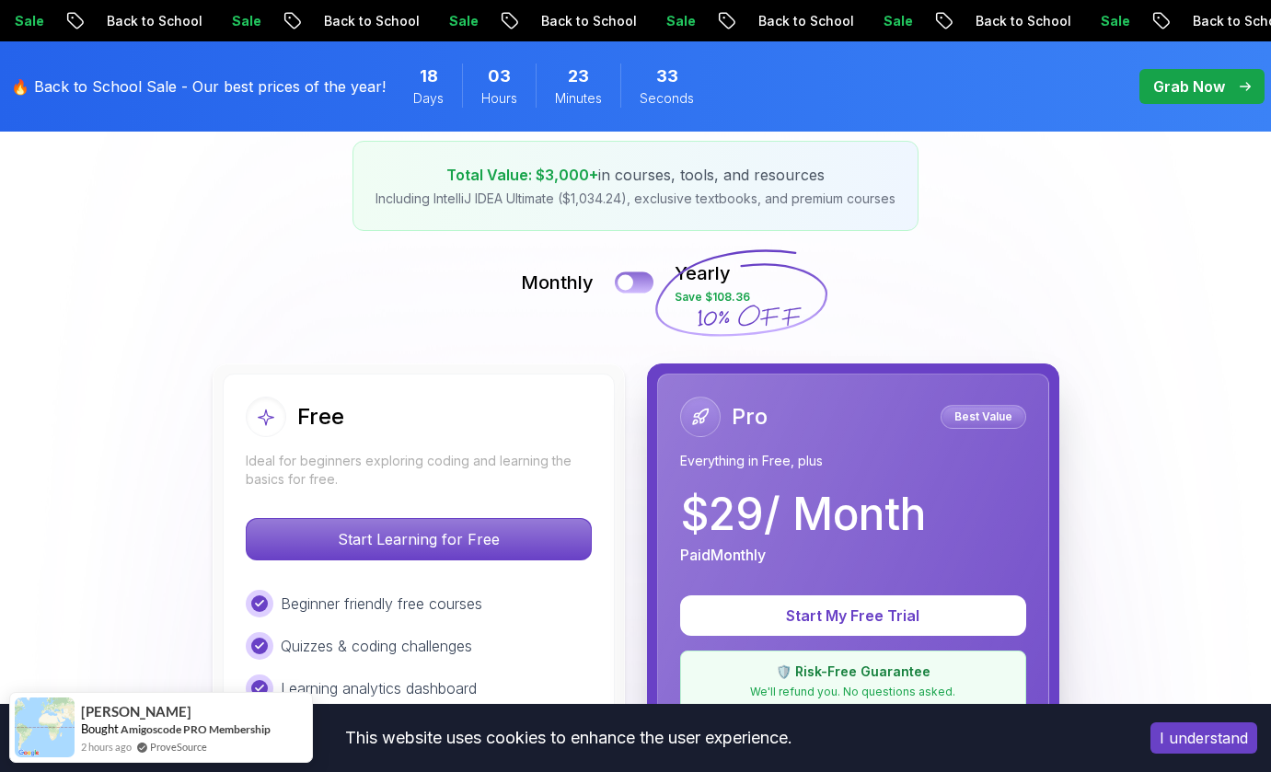
click at [628, 283] on div at bounding box center [625, 283] width 16 height 16
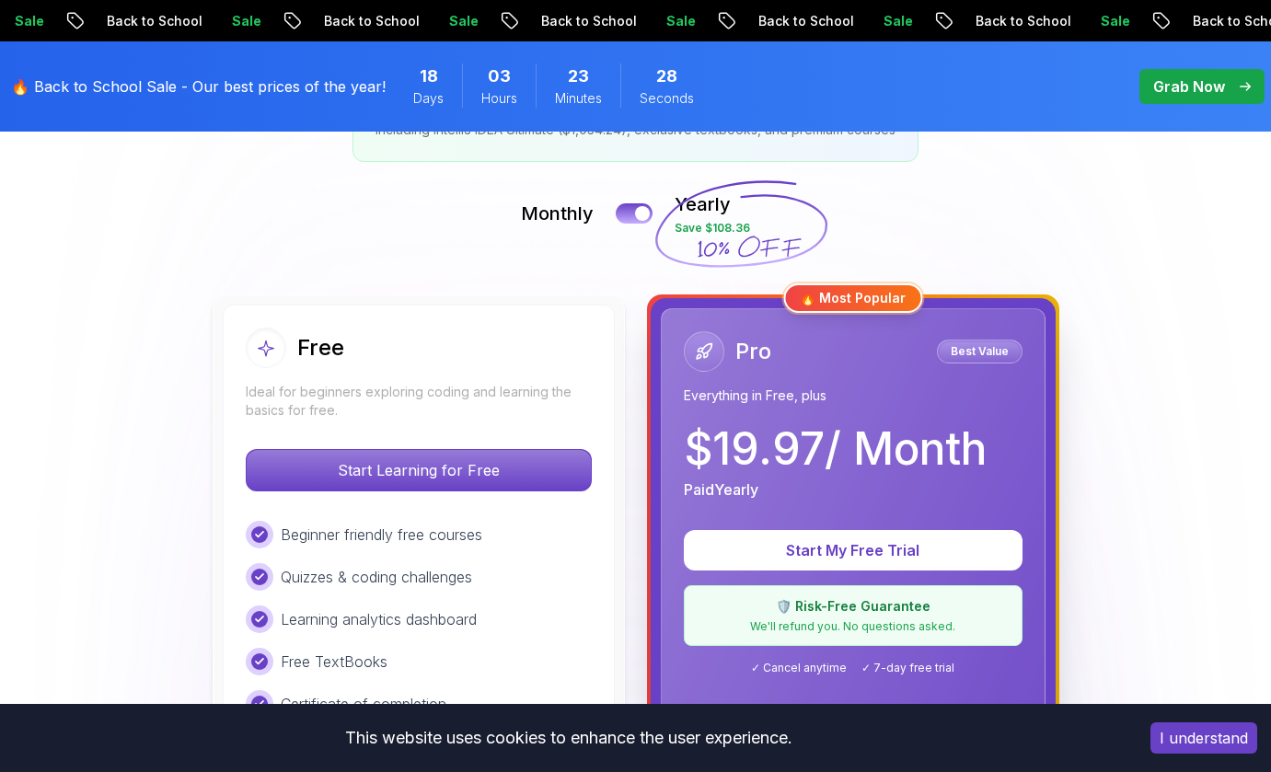
scroll to position [341, 0]
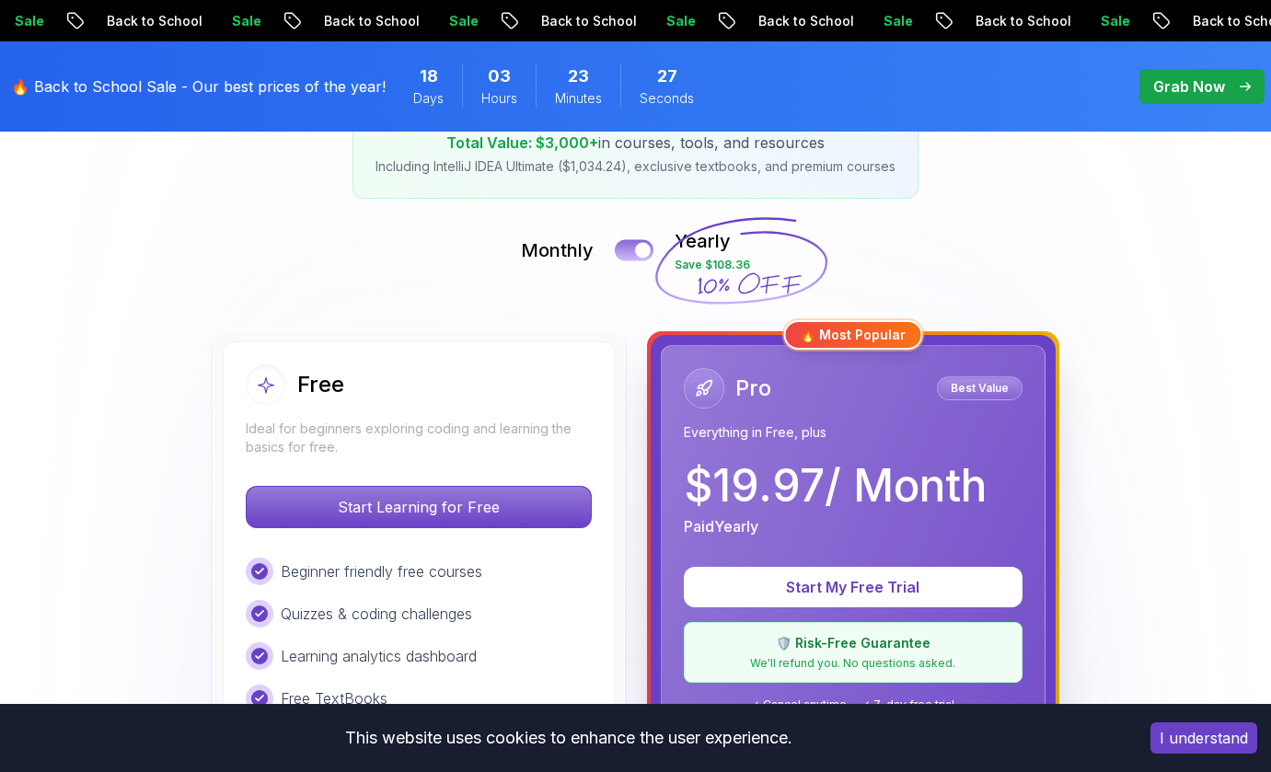
click at [632, 248] on button at bounding box center [634, 249] width 39 height 21
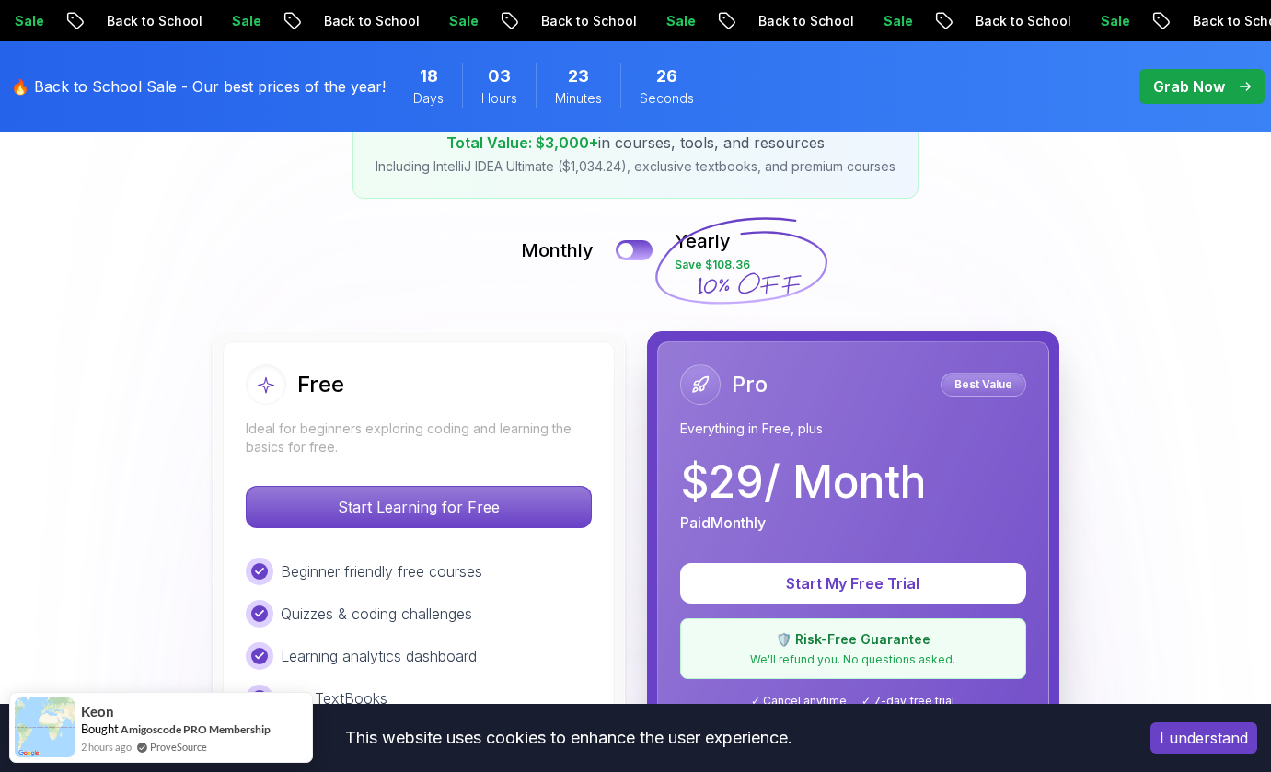
scroll to position [386, 0]
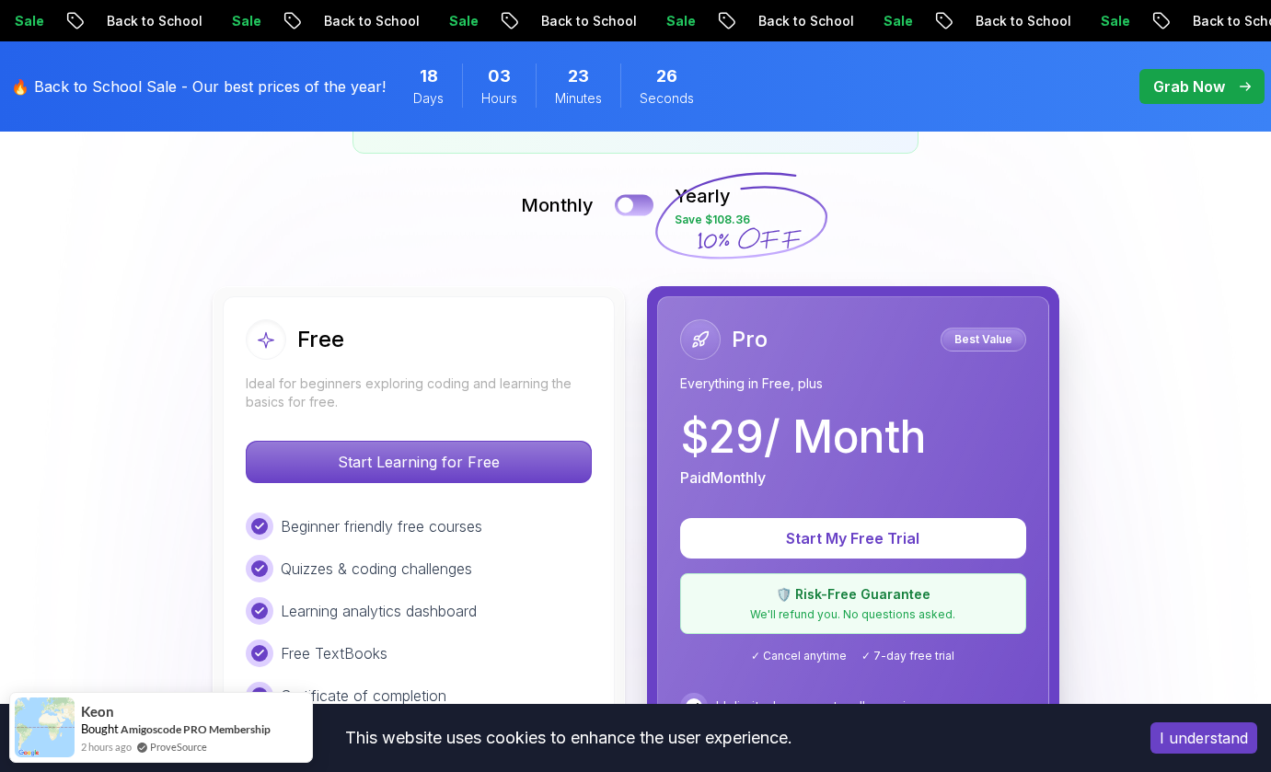
click at [640, 196] on button at bounding box center [634, 204] width 39 height 21
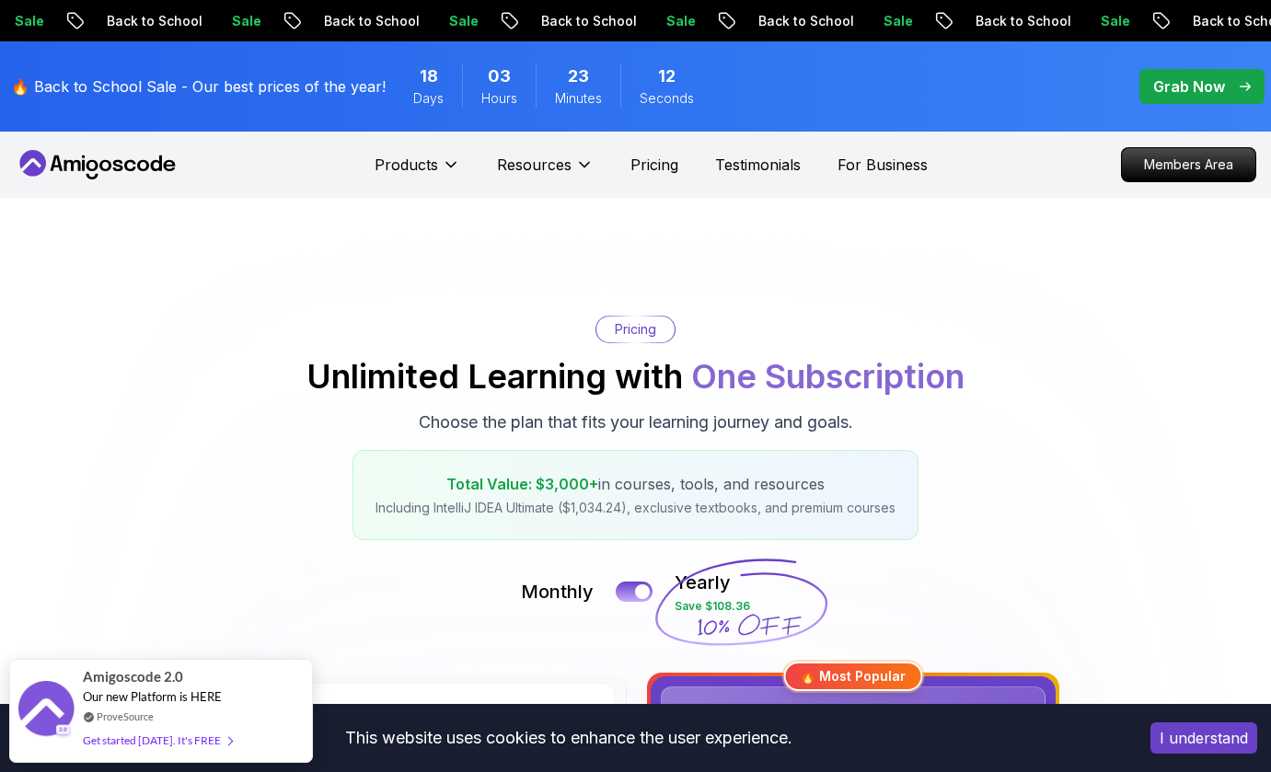
scroll to position [0, 0]
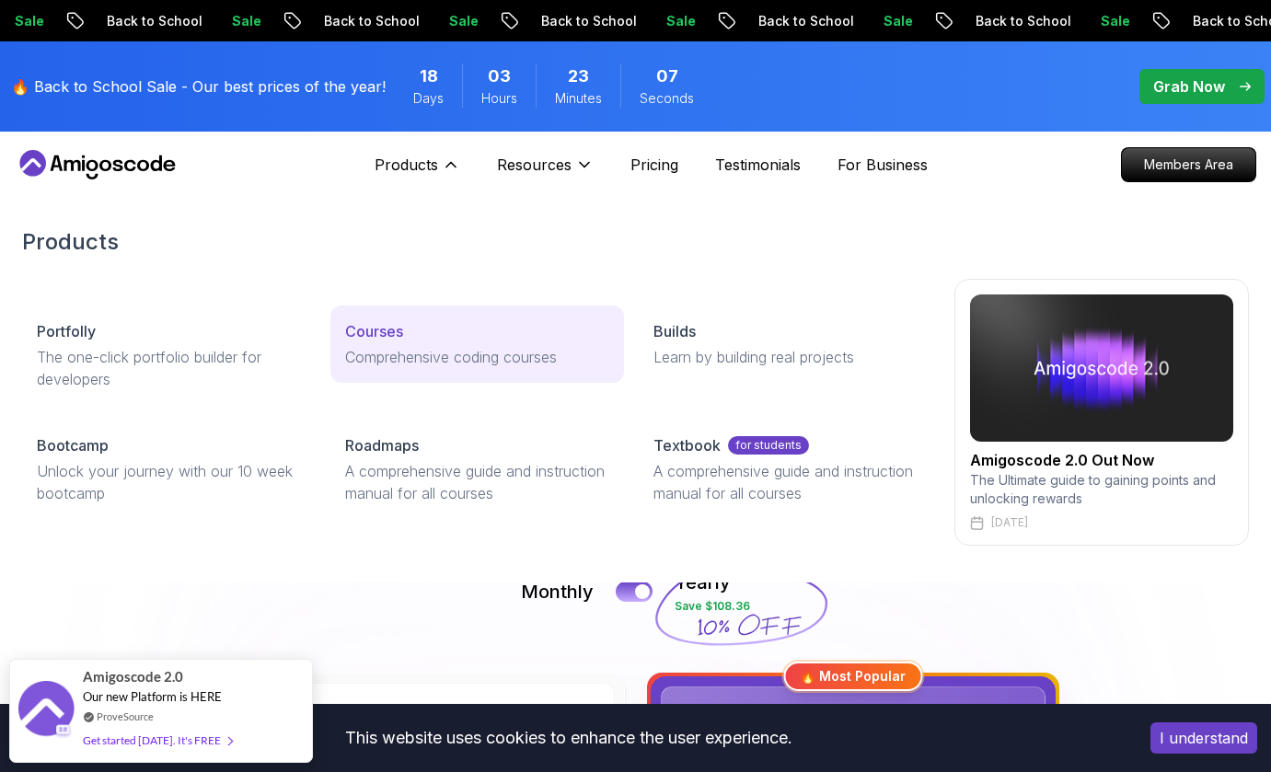
click at [371, 331] on p "Courses" at bounding box center [374, 331] width 58 height 22
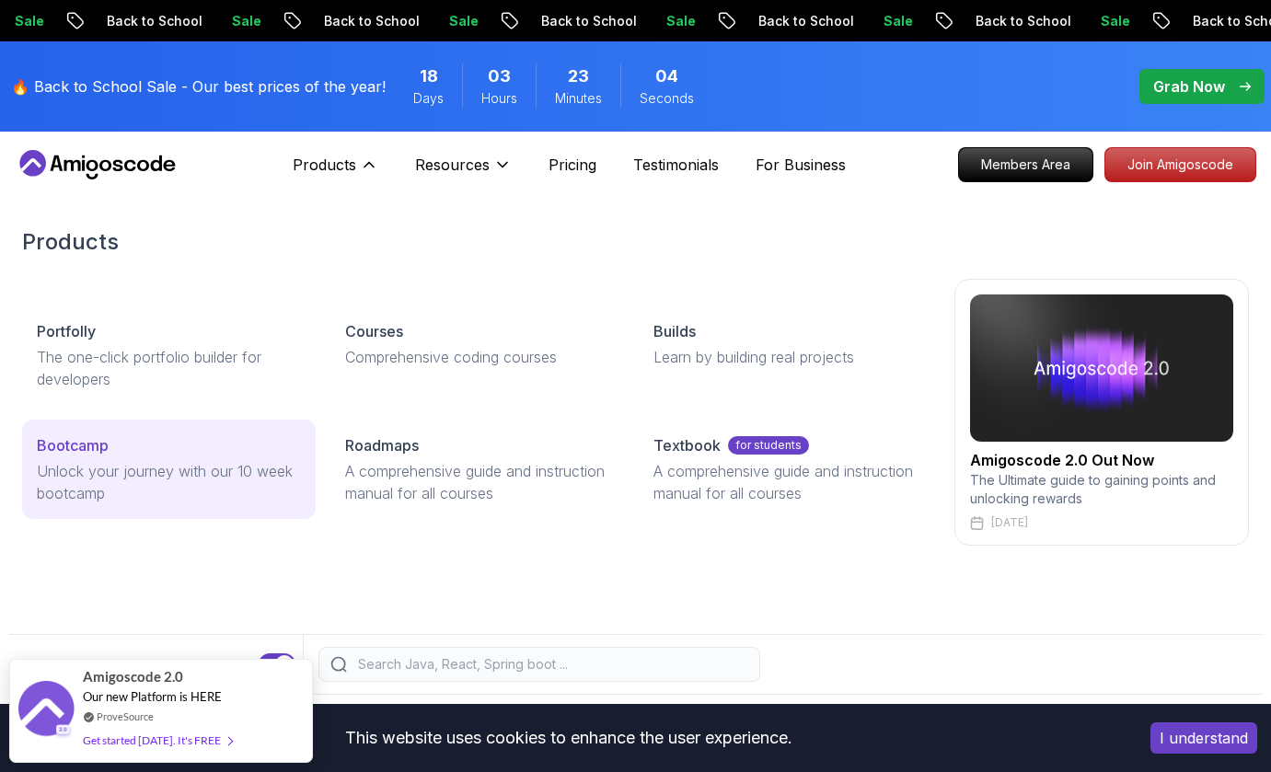
click at [207, 472] on p "Unlock your journey with our 10 week bootcamp" at bounding box center [169, 482] width 264 height 44
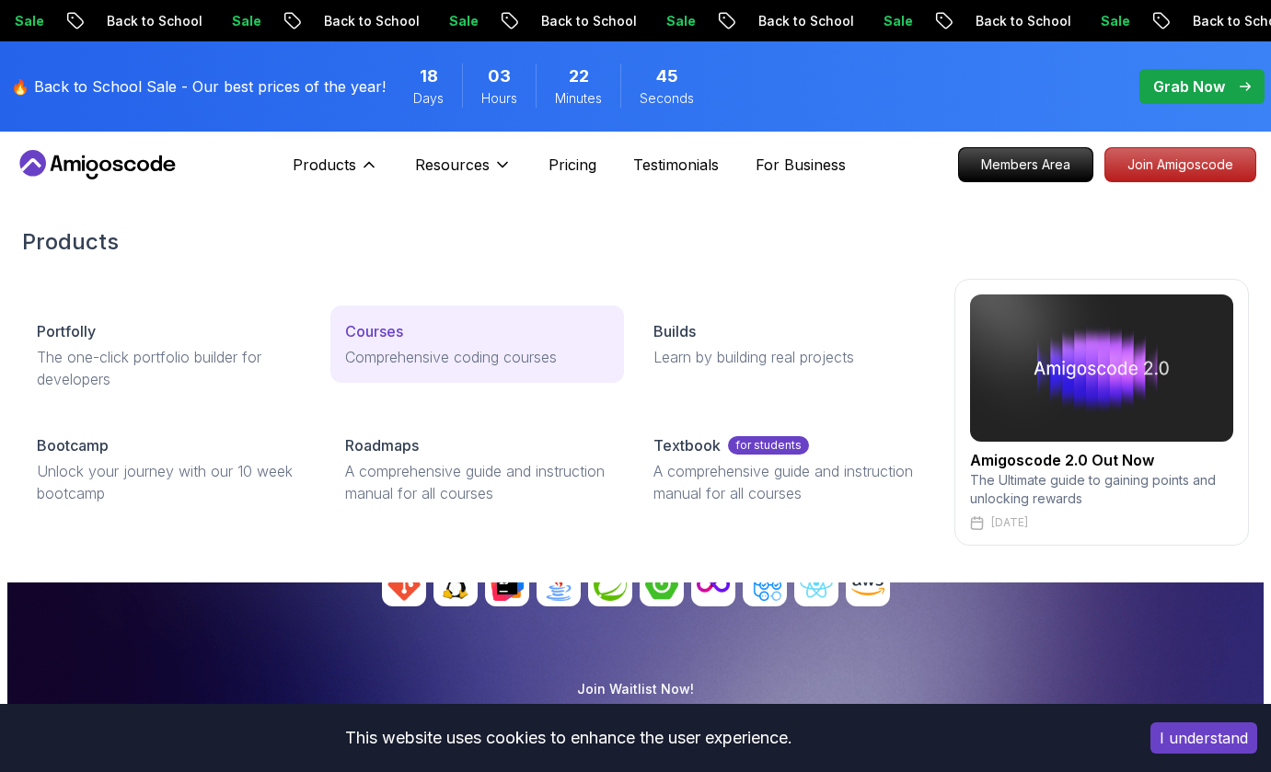
click at [397, 367] on p "Comprehensive coding courses" at bounding box center [477, 357] width 264 height 22
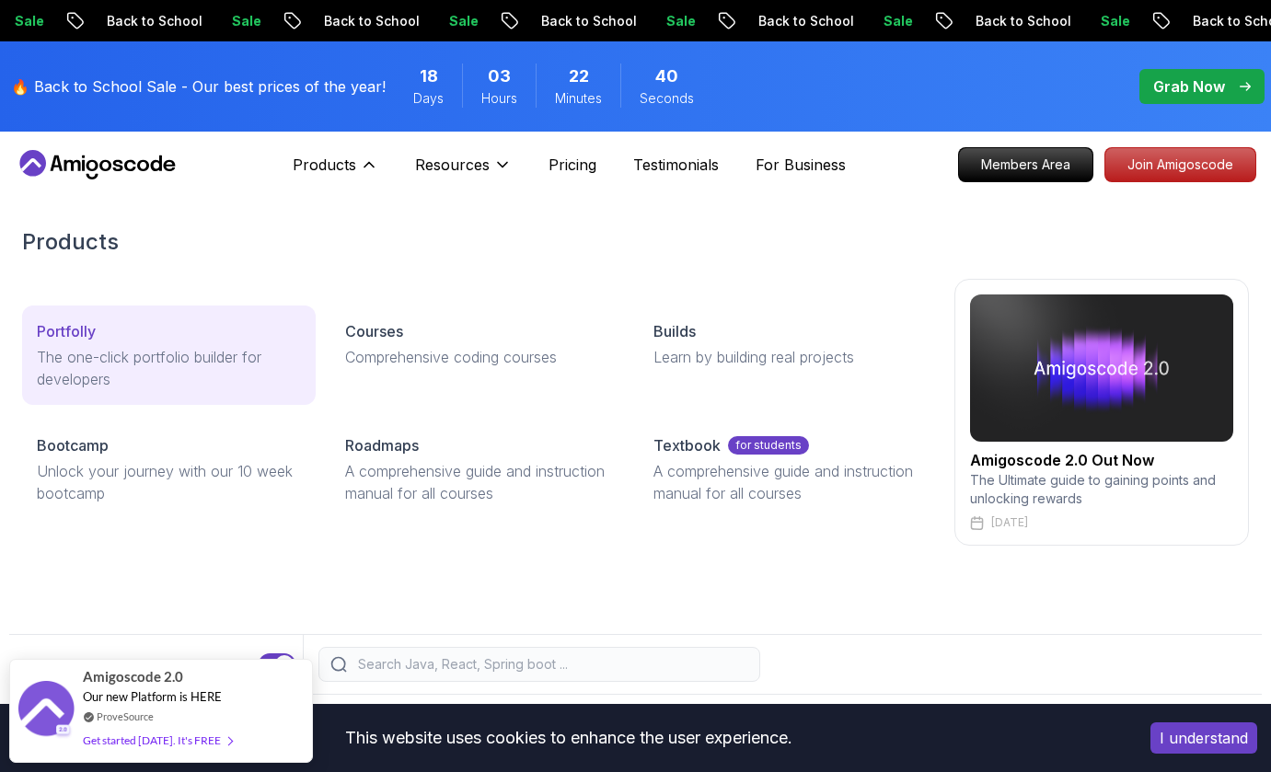
click at [159, 344] on link "Portfolly The one-click portfolio builder for developers" at bounding box center [169, 355] width 294 height 99
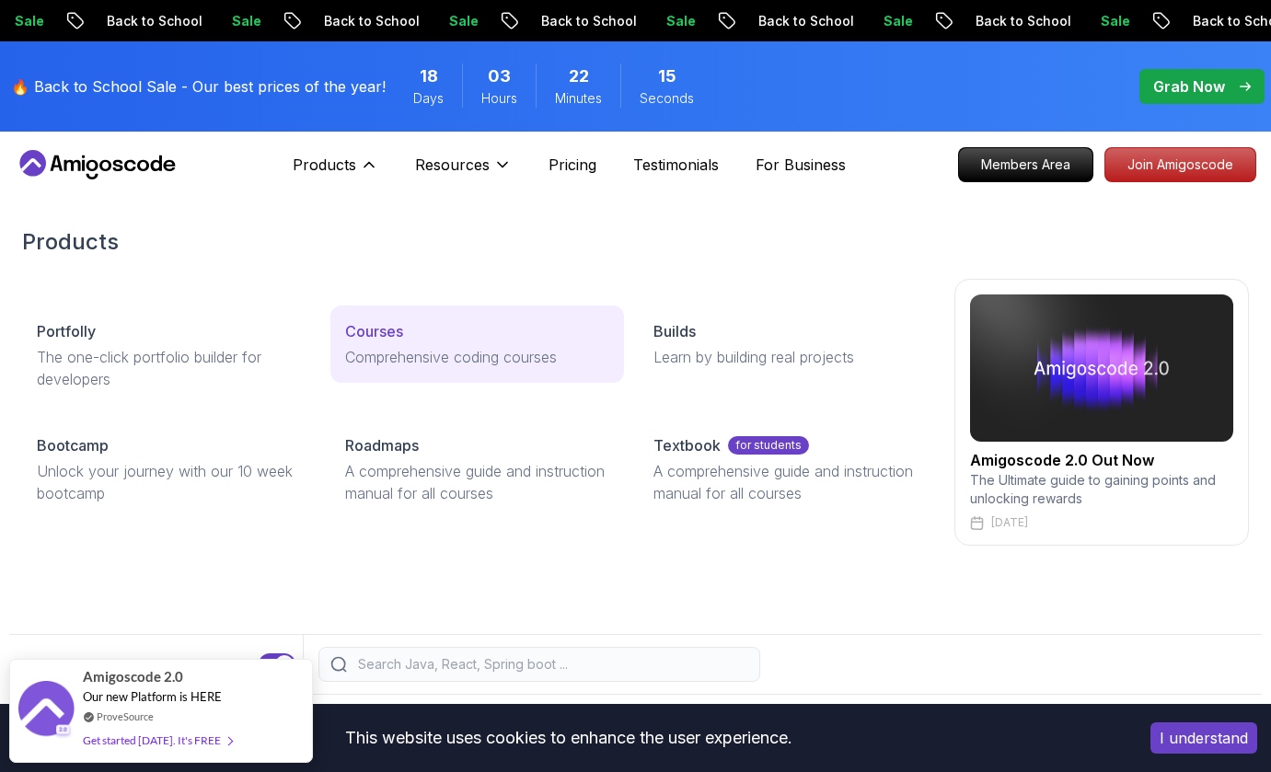
click at [397, 348] on p "Comprehensive coding courses" at bounding box center [477, 357] width 264 height 22
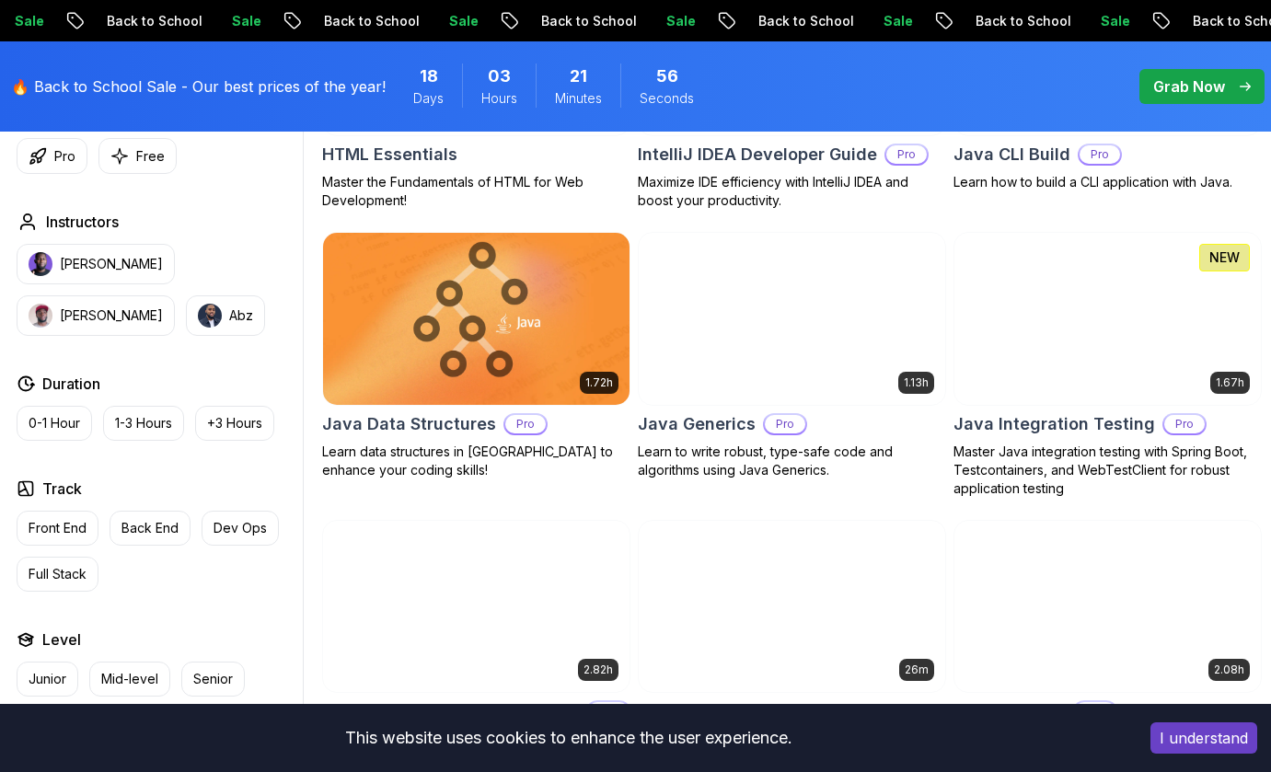
scroll to position [2462, 0]
